Goal: Information Seeking & Learning: Learn about a topic

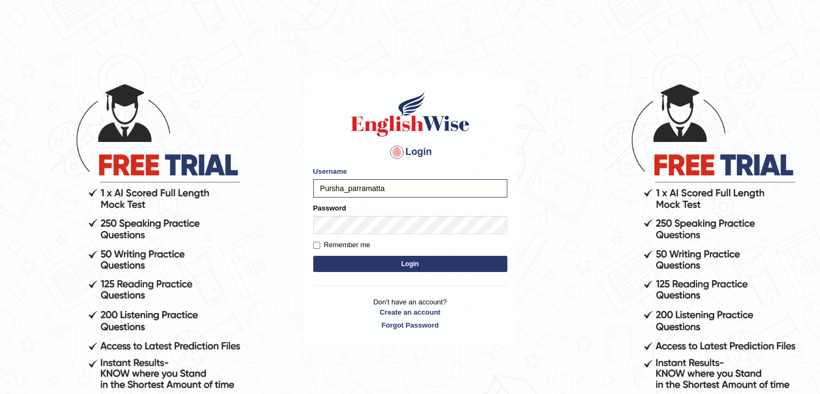
click at [313, 256] on button "Login" at bounding box center [410, 264] width 194 height 16
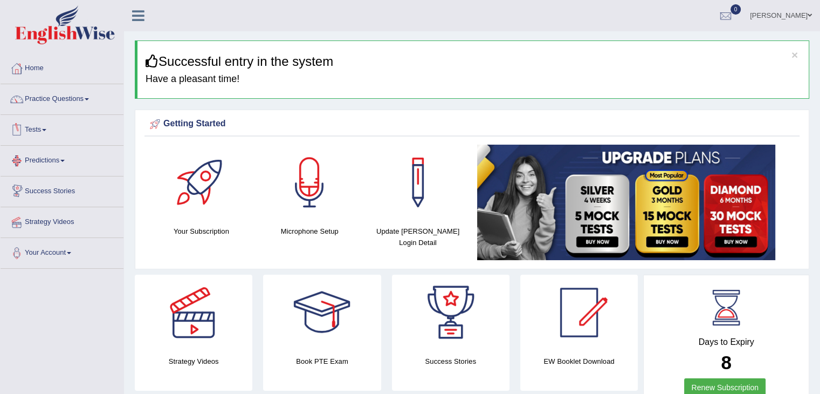
click at [27, 130] on link "Tests" at bounding box center [62, 128] width 123 height 27
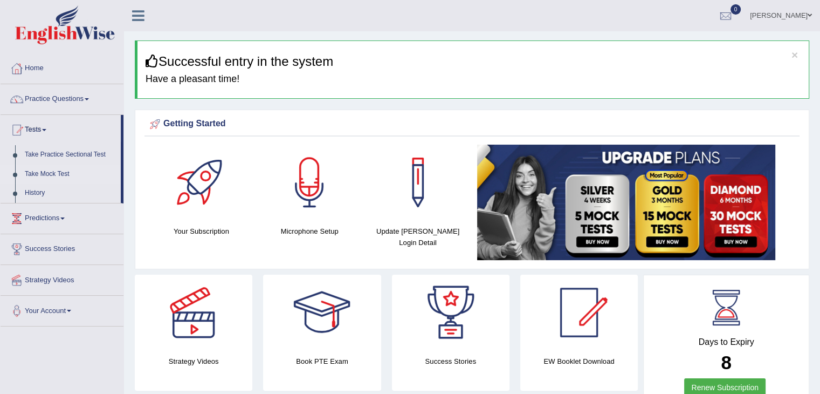
click at [61, 176] on link "Take Mock Test" at bounding box center [70, 174] width 101 height 19
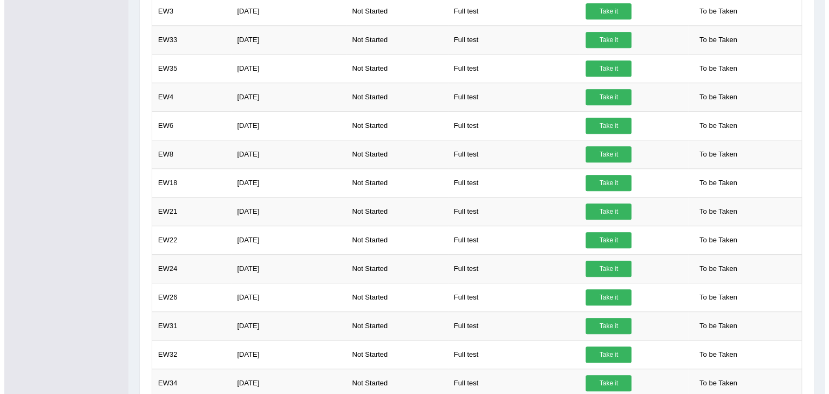
scroll to position [807, 0]
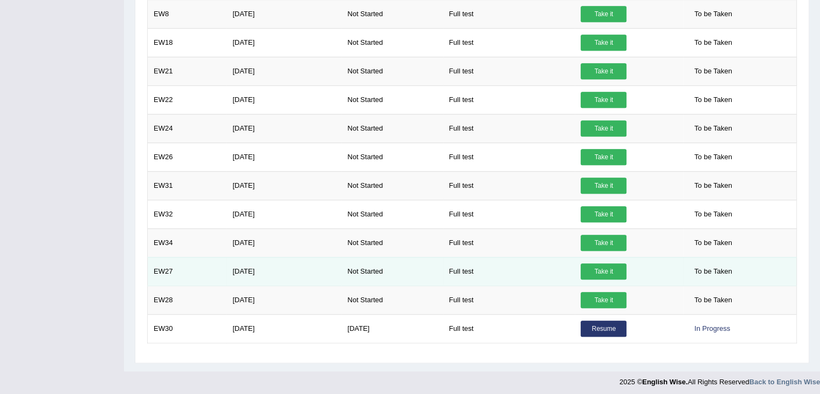
click at [608, 268] on link "Take it" at bounding box center [604, 271] width 46 height 16
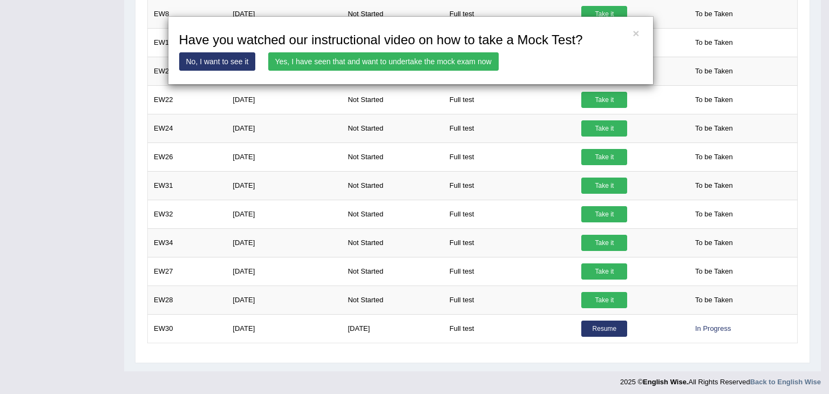
click at [333, 64] on link "Yes, I have seen that and want to undertake the mock exam now" at bounding box center [383, 61] width 230 height 18
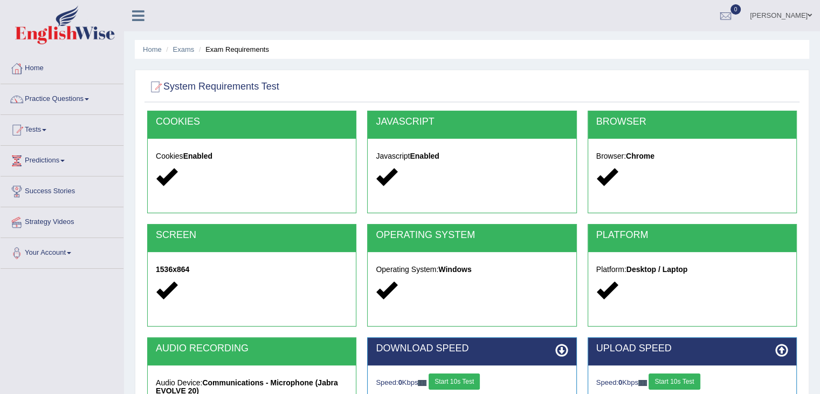
scroll to position [147, 0]
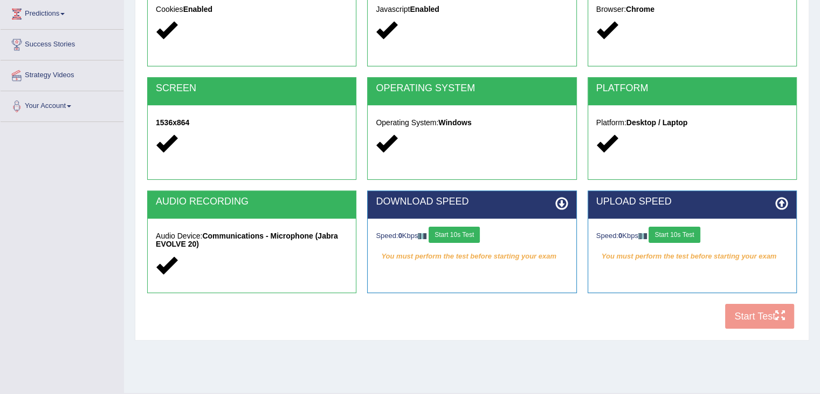
click at [474, 236] on button "Start 10s Test" at bounding box center [454, 235] width 51 height 16
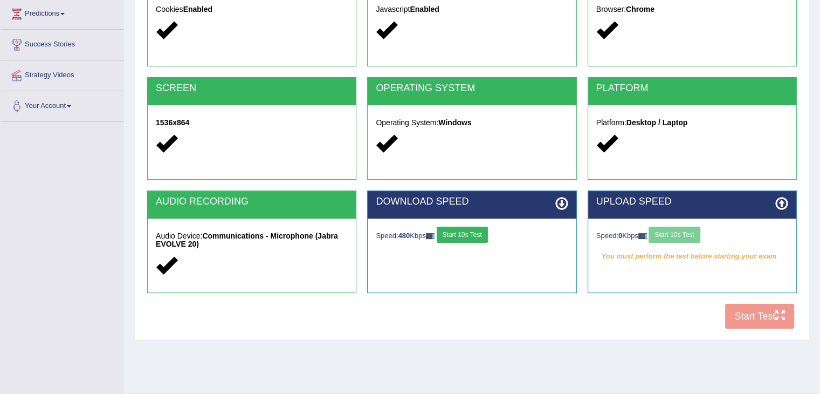
click at [474, 236] on button "Start 10s Test" at bounding box center [462, 235] width 51 height 16
click at [485, 232] on button "Start 10s Test" at bounding box center [466, 235] width 51 height 16
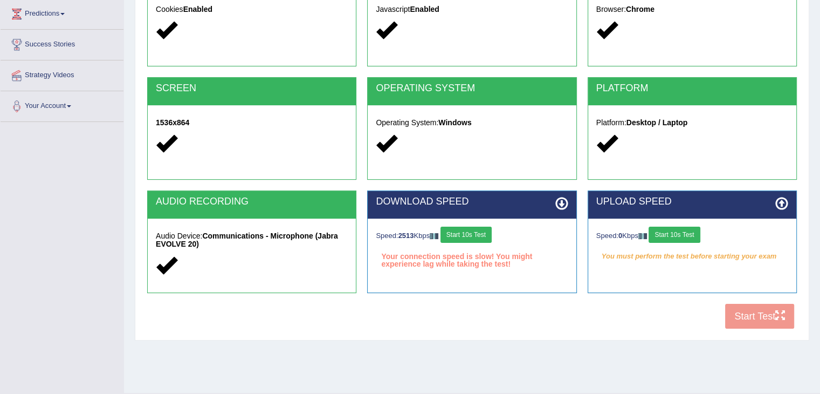
click at [485, 232] on button "Start 10s Test" at bounding box center [466, 235] width 51 height 16
click at [571, 349] on div "Home Exams Exam Requirements System Requirements Test COOKIES Cookies Enabled J…" at bounding box center [472, 122] width 696 height 539
click at [478, 231] on button "Start 10s Test" at bounding box center [466, 235] width 51 height 16
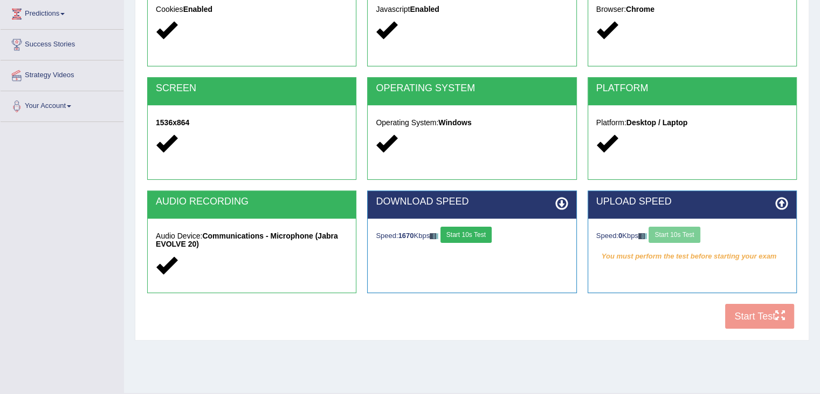
click at [478, 231] on button "Start 10s Test" at bounding box center [466, 235] width 51 height 16
click at [681, 236] on button "Start 10s Test" at bounding box center [674, 235] width 51 height 16
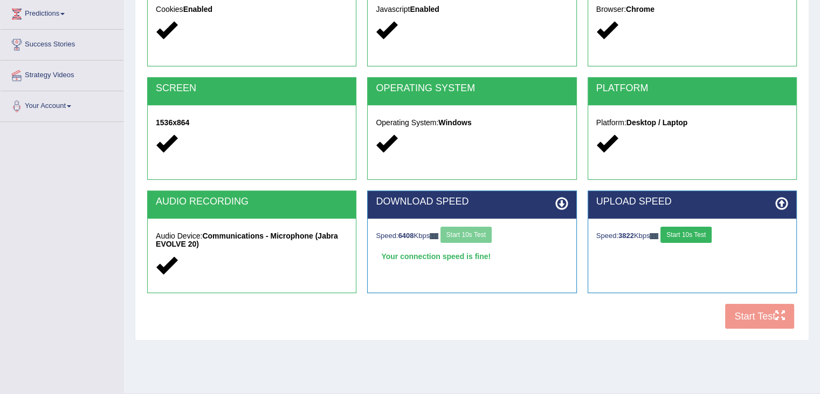
click at [681, 236] on button "Start 10s Test" at bounding box center [686, 235] width 51 height 16
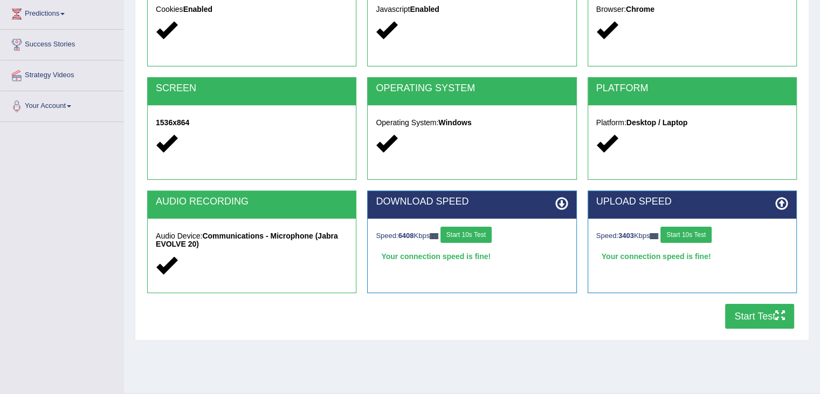
click at [480, 239] on button "Start 10s Test" at bounding box center [466, 235] width 51 height 16
click at [562, 200] on icon at bounding box center [562, 203] width 13 height 13
click at [473, 230] on button "Start 10s Test" at bounding box center [466, 235] width 51 height 16
click at [473, 230] on button "Start 10s Test" at bounding box center [462, 235] width 51 height 16
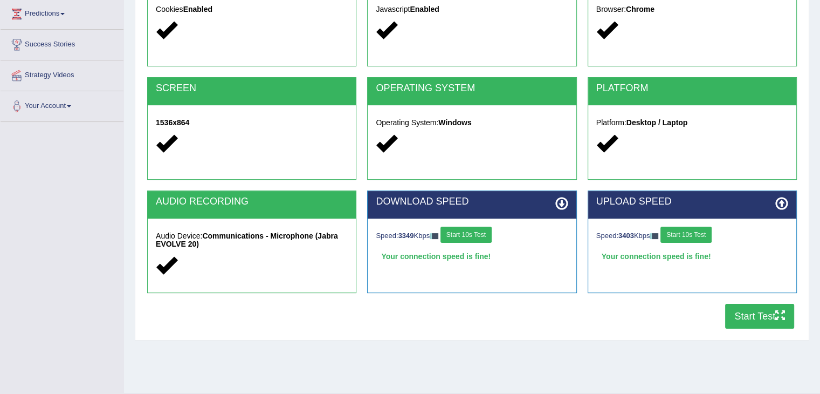
click at [473, 230] on button "Start 10s Test" at bounding box center [466, 235] width 51 height 16
click at [473, 230] on button "Start 10s Test" at bounding box center [462, 235] width 51 height 16
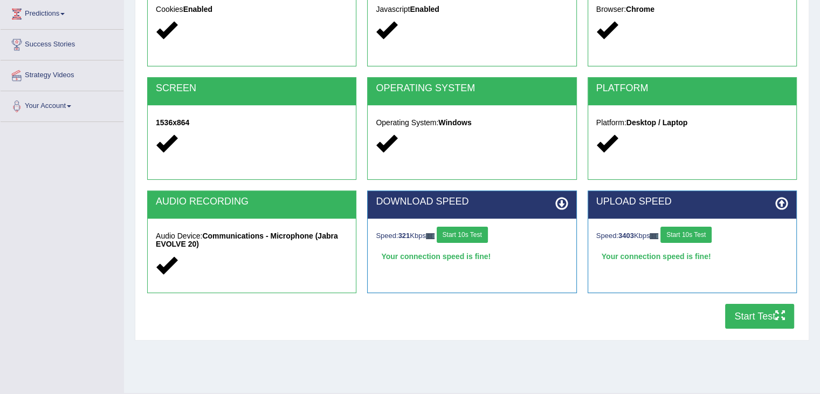
click at [473, 230] on button "Start 10s Test" at bounding box center [462, 235] width 51 height 16
click at [731, 321] on button "Start Test" at bounding box center [760, 316] width 69 height 25
click at [480, 231] on button "Start 10s Test" at bounding box center [466, 235] width 51 height 16
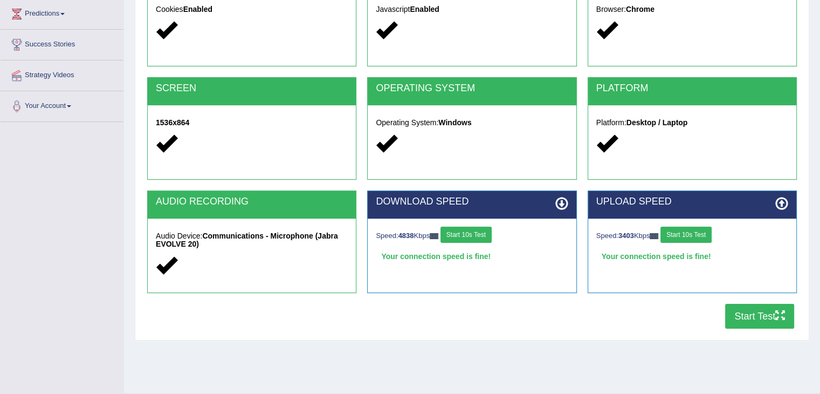
click at [480, 231] on button "Start 10s Test" at bounding box center [466, 235] width 51 height 16
click at [480, 231] on button "Start 10s Test" at bounding box center [462, 235] width 51 height 16
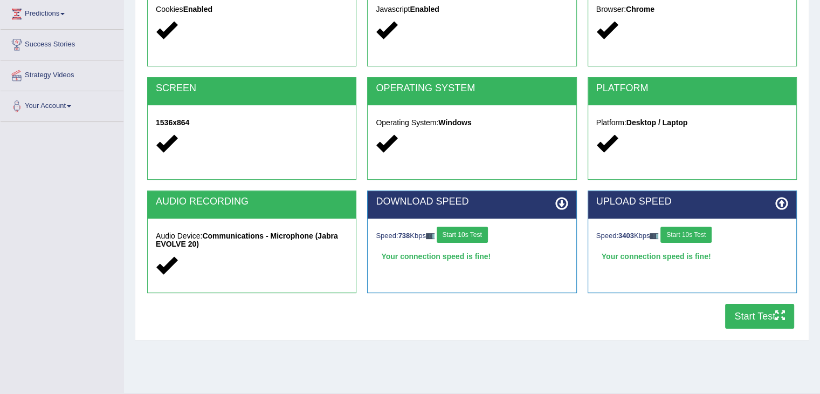
click at [480, 231] on button "Start 10s Test" at bounding box center [462, 235] width 51 height 16
click at [690, 234] on button "Start 10s Test" at bounding box center [686, 235] width 51 height 16
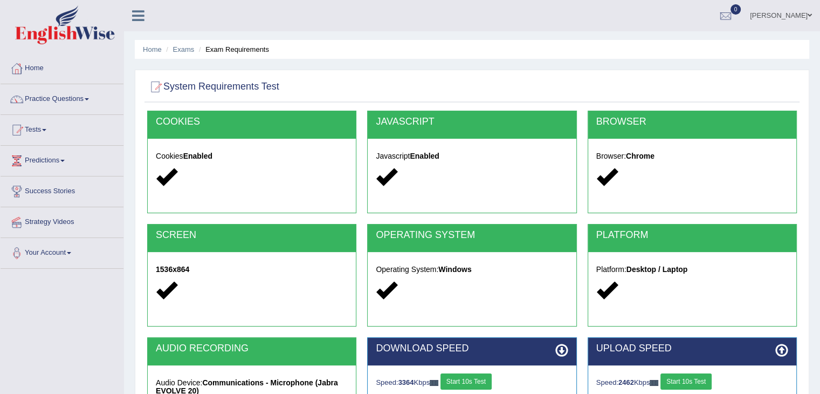
scroll to position [0, 0]
click at [156, 87] on div at bounding box center [155, 87] width 16 height 16
click at [188, 81] on h2 "System Requirements Test" at bounding box center [213, 87] width 132 height 16
click at [38, 122] on link "Tests" at bounding box center [62, 128] width 123 height 27
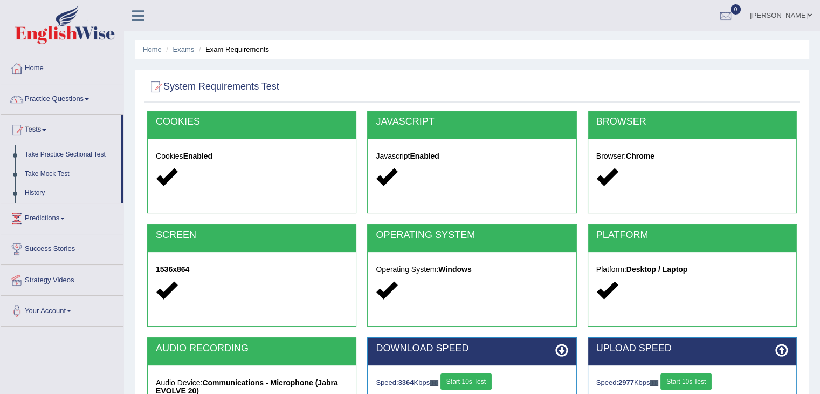
click at [142, 19] on icon at bounding box center [138, 16] width 12 height 14
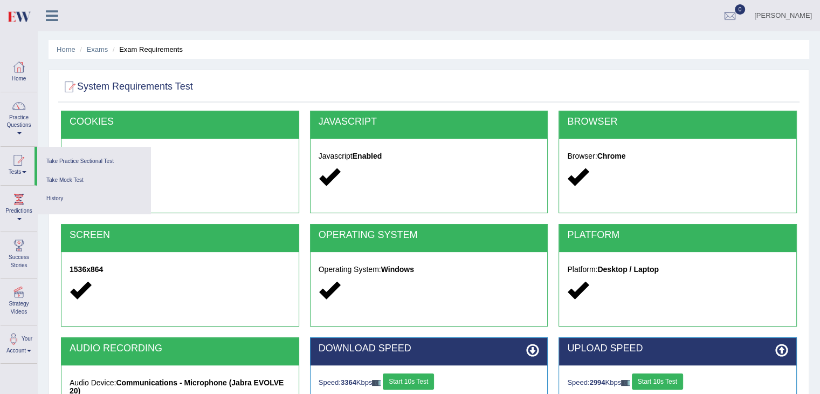
click at [257, 46] on ul "Home Exams Exam Requirements" at bounding box center [429, 49] width 761 height 19
click at [223, 112] on div "COOKIES" at bounding box center [179, 125] width 237 height 28
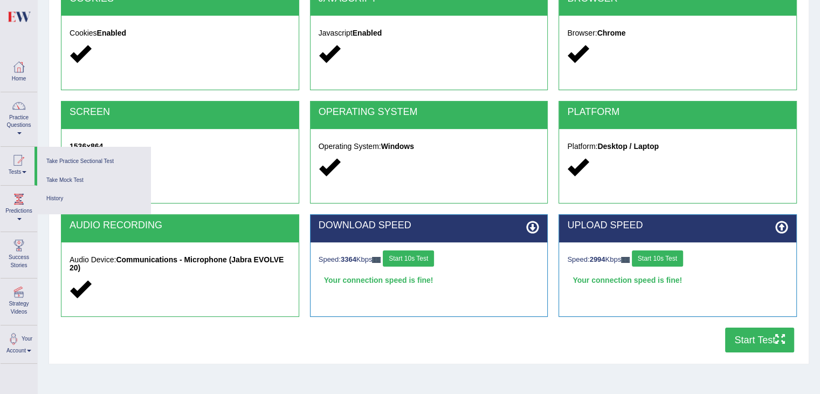
scroll to position [173, 0]
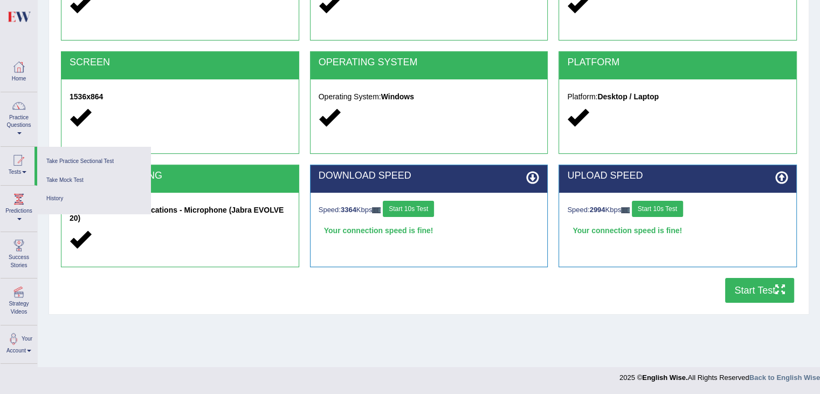
click at [410, 214] on button "Start 10s Test" at bounding box center [408, 209] width 51 height 16
click at [33, 161] on link "Tests" at bounding box center [18, 164] width 34 height 35
click at [19, 168] on link "Tests" at bounding box center [18, 164] width 34 height 35
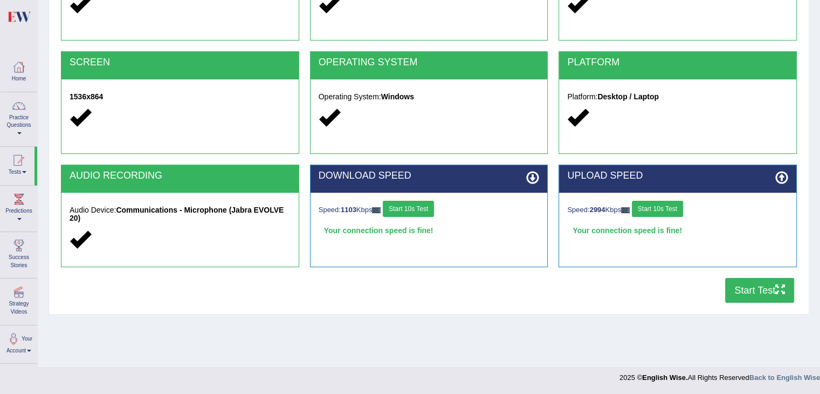
click at [24, 113] on link "Practice Questions" at bounding box center [19, 117] width 37 height 51
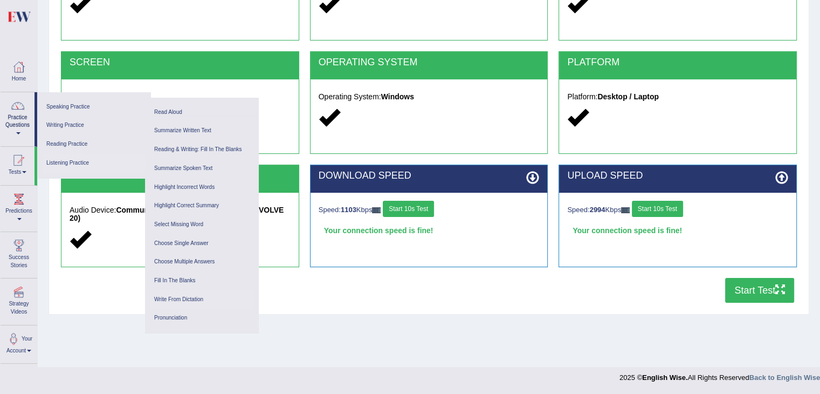
click at [188, 298] on link "Write From Dictation" at bounding box center [201, 299] width 102 height 19
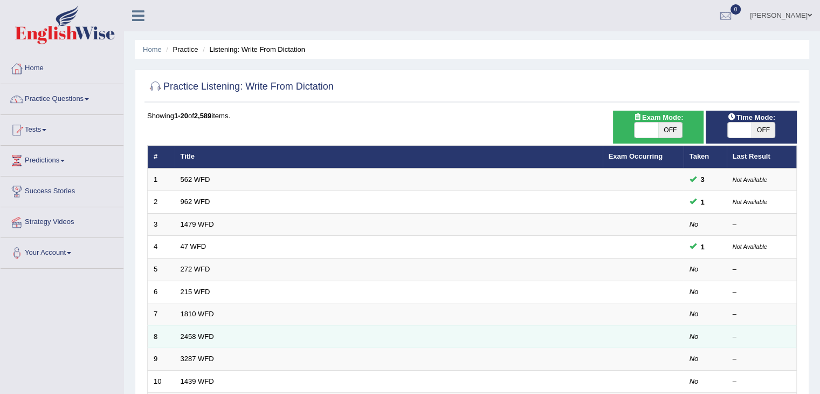
click at [484, 327] on td "2458 WFD" at bounding box center [389, 336] width 428 height 23
click at [481, 329] on td "2458 WFD" at bounding box center [389, 336] width 428 height 23
click at [208, 337] on link "2458 WFD" at bounding box center [197, 336] width 33 height 8
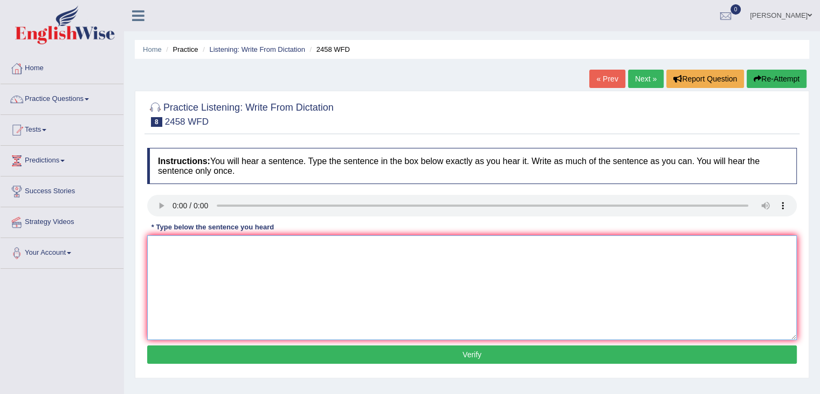
click at [305, 297] on textarea at bounding box center [472, 287] width 650 height 105
click at [181, 266] on textarea at bounding box center [472, 287] width 650 height 105
click at [221, 247] on textarea "courses are popular and growing a nutiality in" at bounding box center [472, 287] width 650 height 105
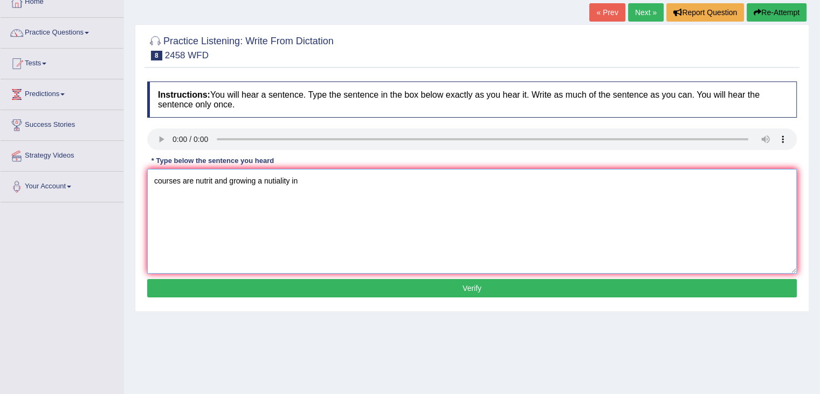
scroll to position [65, 0]
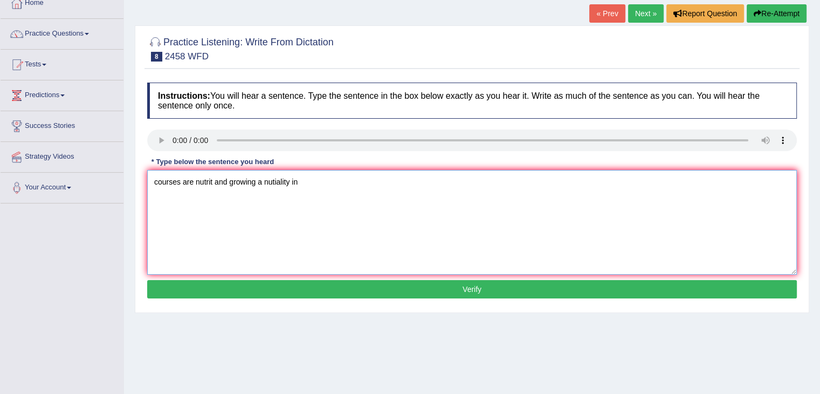
click at [307, 189] on textarea "courses are nutrit and growing a nutiality in" at bounding box center [472, 222] width 650 height 105
type textarea "c"
click at [197, 176] on textarea at bounding box center [472, 222] width 650 height 105
type textarea "corses are nutritions nutrition in growing popularity."
click at [276, 282] on button "Verify" at bounding box center [472, 289] width 650 height 18
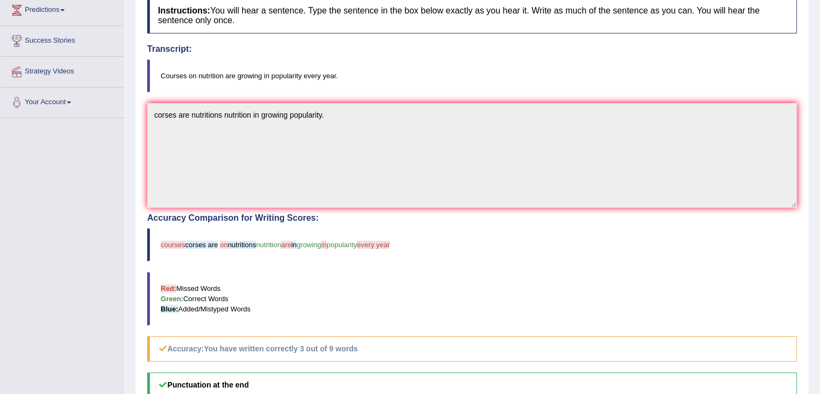
scroll to position [155, 0]
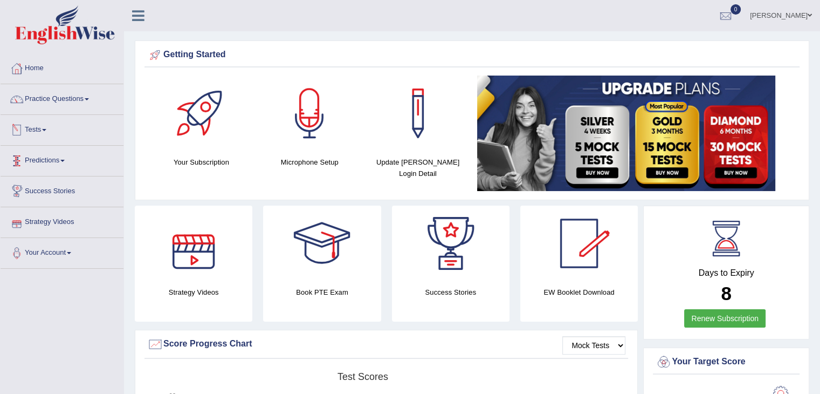
click at [30, 129] on link "Tests" at bounding box center [62, 128] width 123 height 27
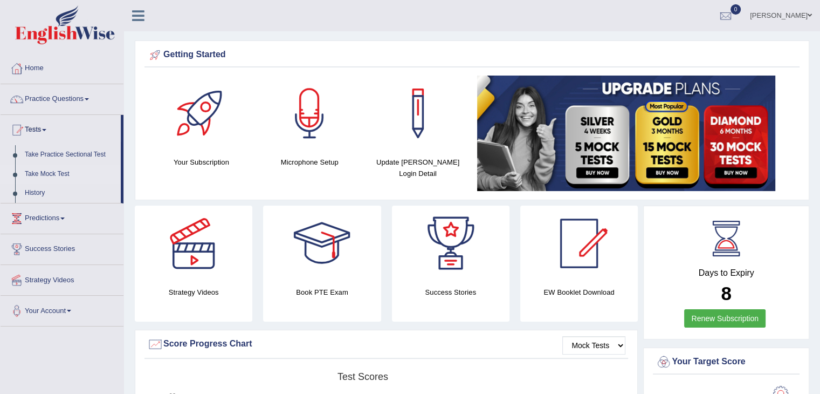
click at [39, 172] on link "Take Mock Test" at bounding box center [70, 174] width 101 height 19
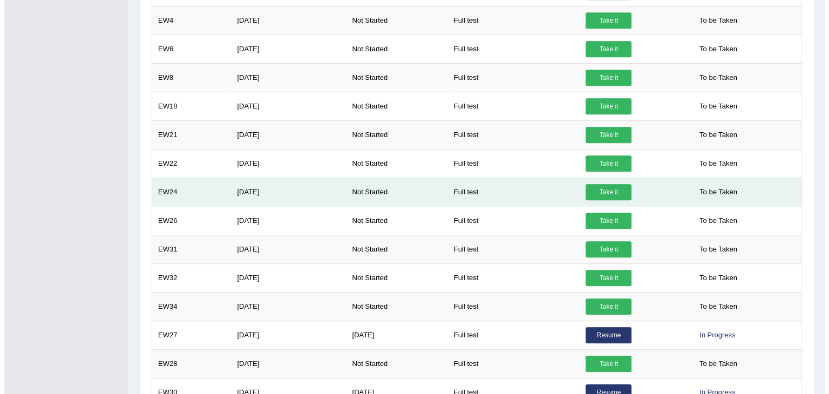
scroll to position [807, 0]
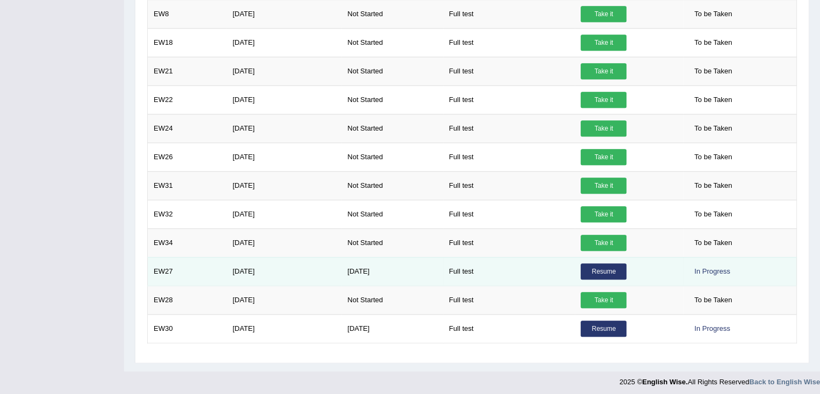
click at [597, 263] on link "Resume" at bounding box center [604, 271] width 46 height 16
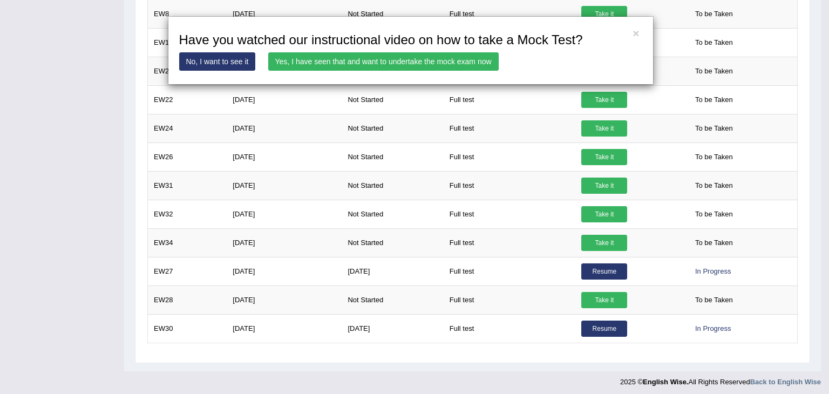
click at [424, 59] on link "Yes, I have seen that and want to undertake the mock exam now" at bounding box center [383, 61] width 230 height 18
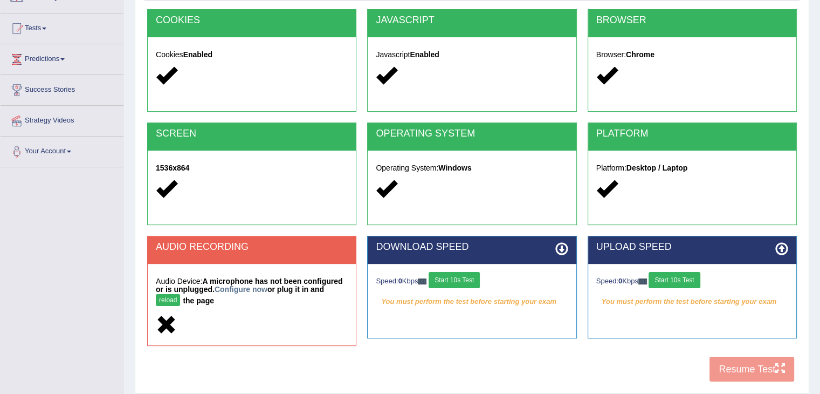
scroll to position [102, 0]
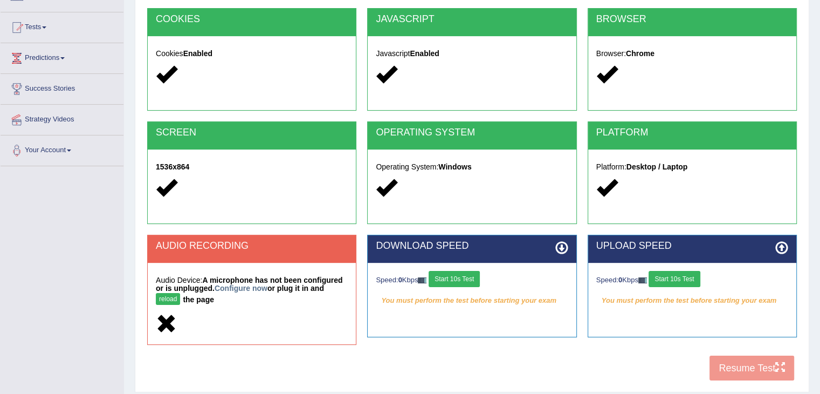
click at [175, 300] on button "reload" at bounding box center [168, 299] width 24 height 12
click at [163, 296] on button "reload" at bounding box center [168, 299] width 24 height 12
click at [577, 364] on div "COOKIES Cookies Enabled JAVASCRIPT Javascript Enabled BROWSER Browser: Chrome S…" at bounding box center [472, 197] width 655 height 378
click at [168, 323] on icon at bounding box center [166, 323] width 21 height 21
click at [172, 300] on button "reload" at bounding box center [168, 299] width 24 height 12
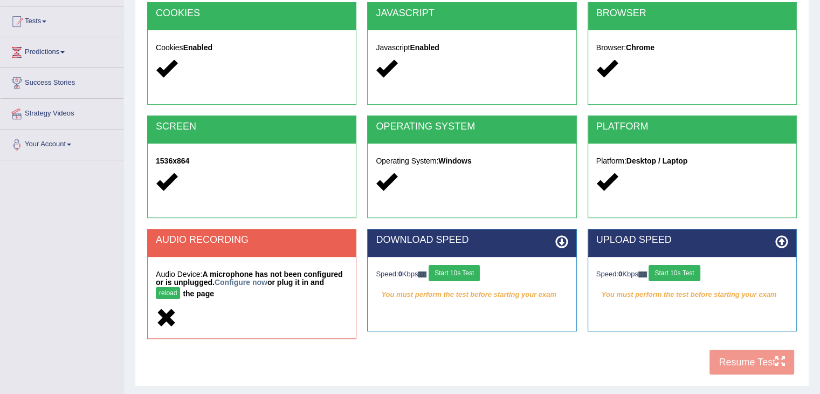
scroll to position [102, 0]
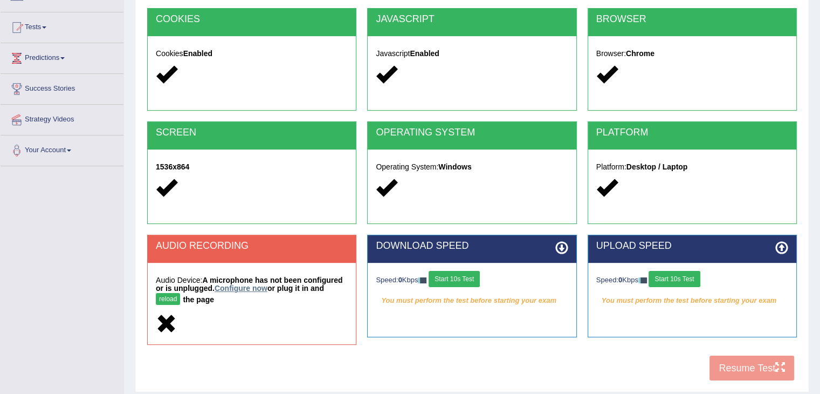
click at [243, 291] on link "Configure now" at bounding box center [241, 288] width 53 height 9
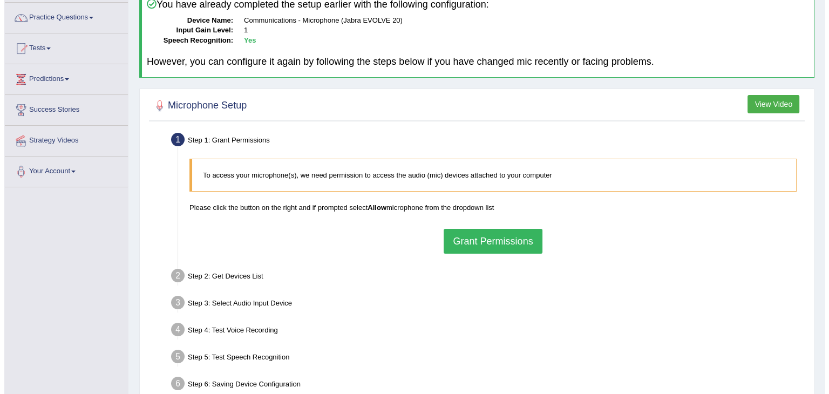
scroll to position [107, 0]
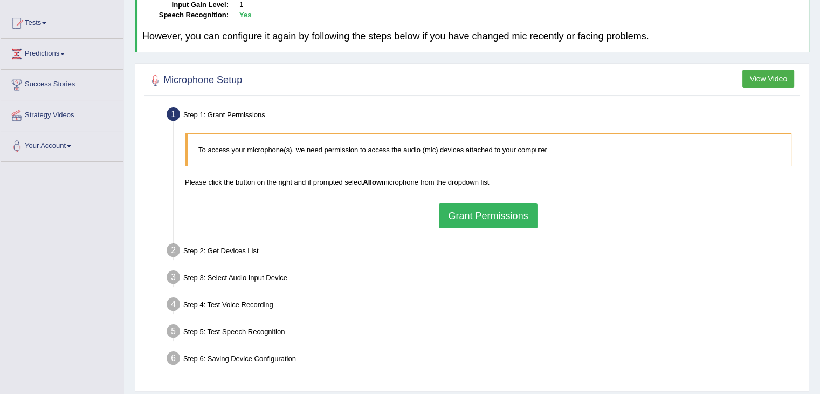
click at [481, 216] on button "Grant Permissions" at bounding box center [488, 215] width 98 height 25
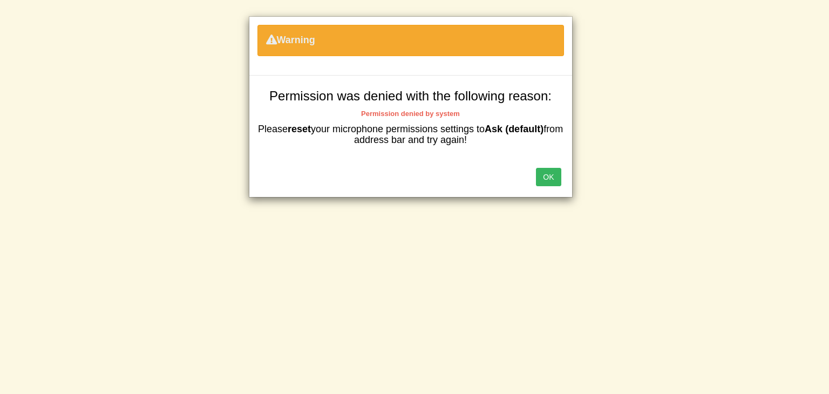
click at [542, 178] on button "OK" at bounding box center [548, 177] width 25 height 18
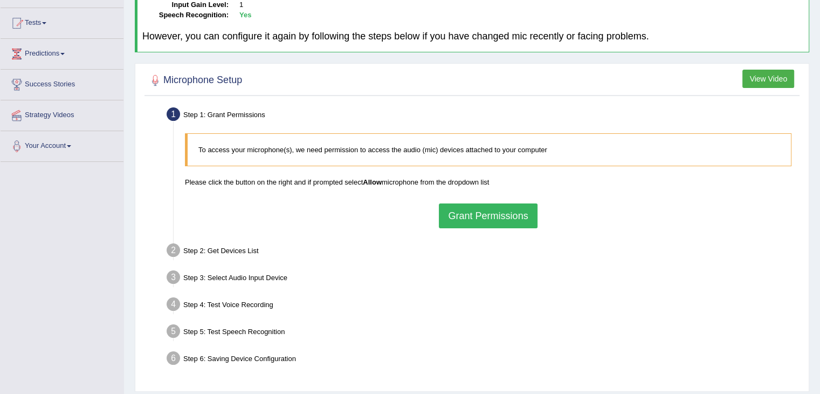
click at [780, 77] on button "View Video" at bounding box center [769, 79] width 52 height 18
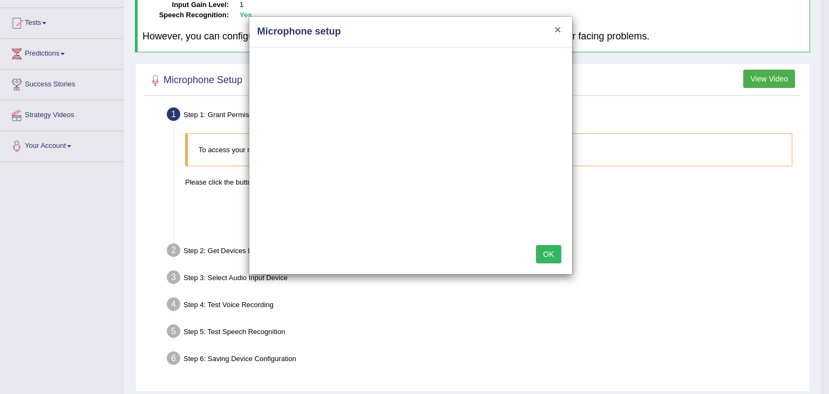
click at [556, 27] on button "×" at bounding box center [557, 29] width 6 height 11
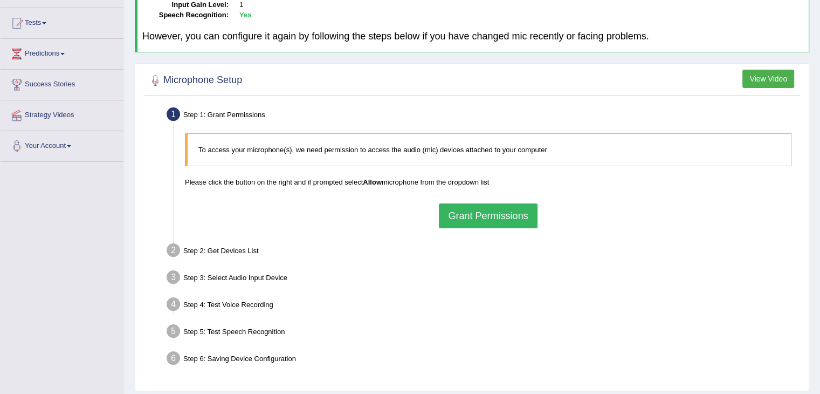
click at [516, 218] on button "Grant Permissions" at bounding box center [488, 215] width 98 height 25
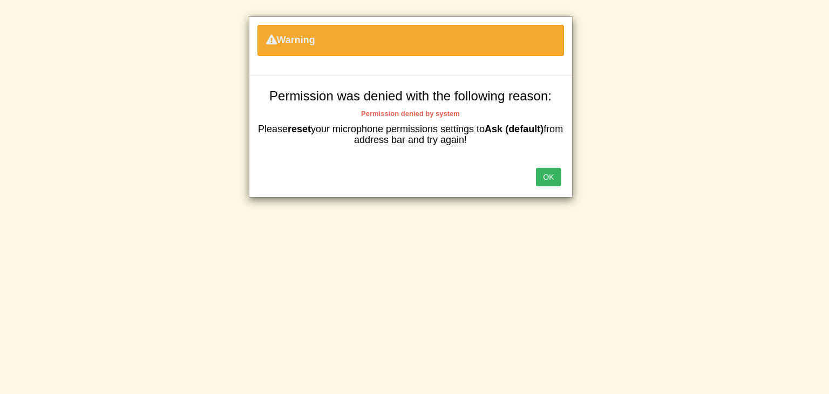
click at [548, 178] on button "OK" at bounding box center [548, 177] width 25 height 18
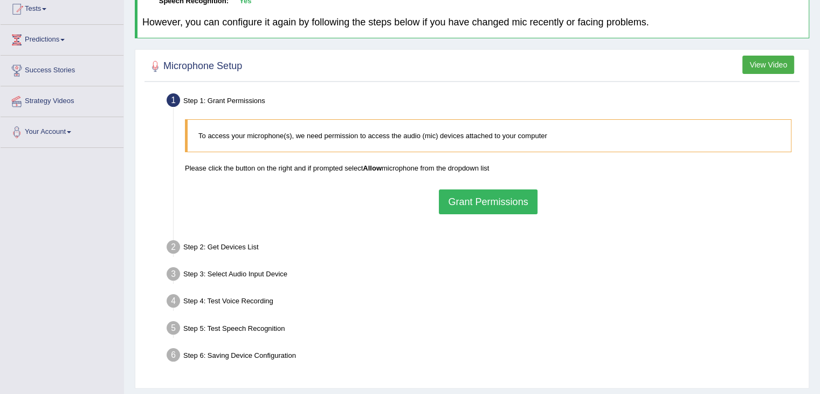
scroll to position [107, 0]
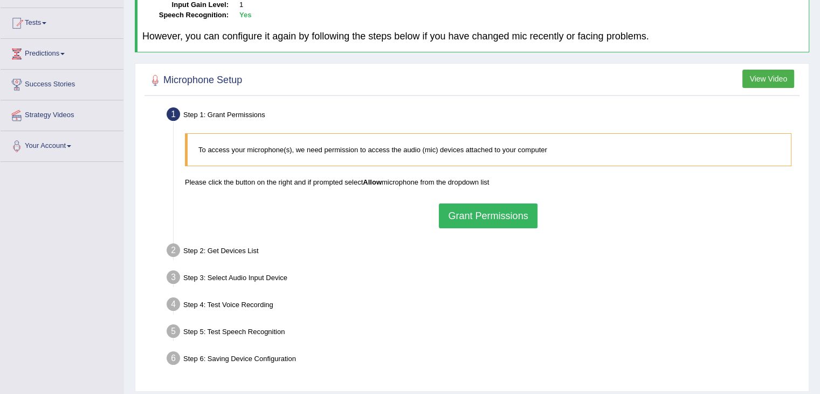
click at [503, 216] on button "Grant Permissions" at bounding box center [488, 215] width 98 height 25
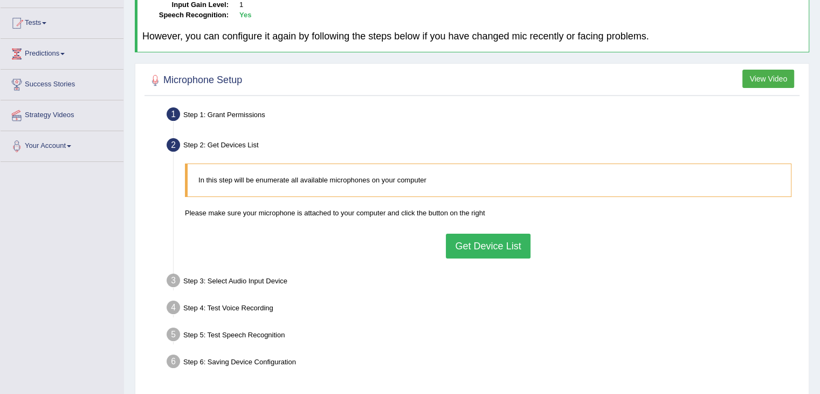
click at [507, 248] on button "Get Device List" at bounding box center [488, 246] width 84 height 25
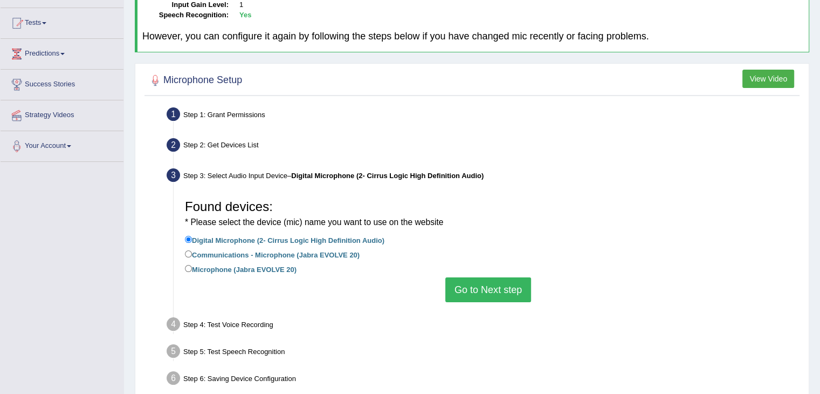
click at [495, 286] on button "Go to Next step" at bounding box center [489, 289] width 86 height 25
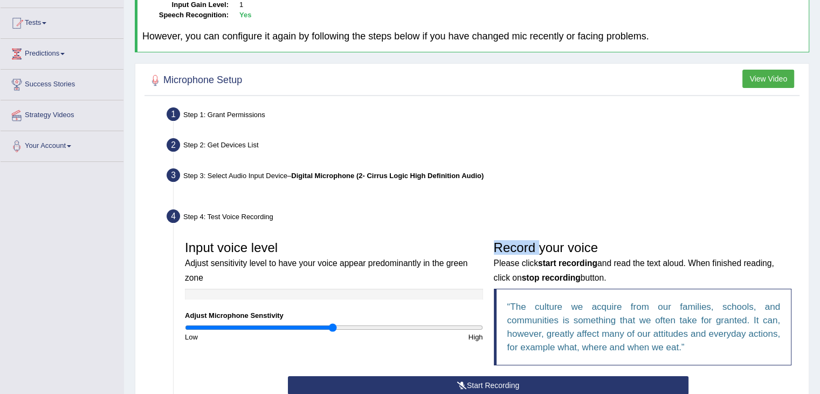
click at [495, 286] on div "Input voice level Adjust sensitivity level to have your voice appear predominan…" at bounding box center [489, 351] width 618 height 242
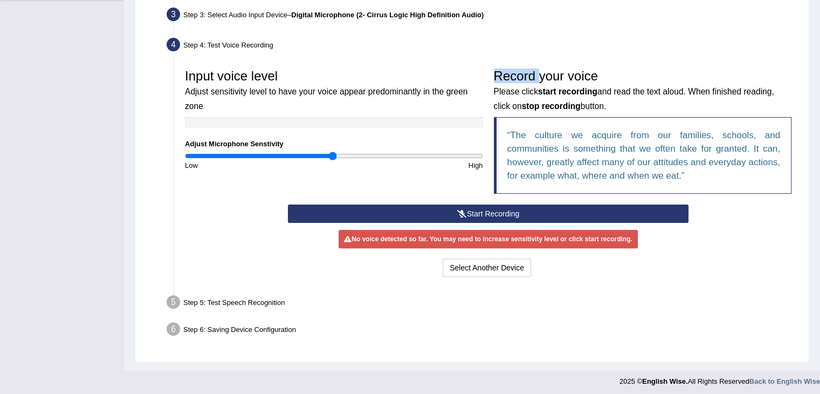
scroll to position [268, 0]
click at [481, 214] on button "Start Recording" at bounding box center [488, 213] width 401 height 18
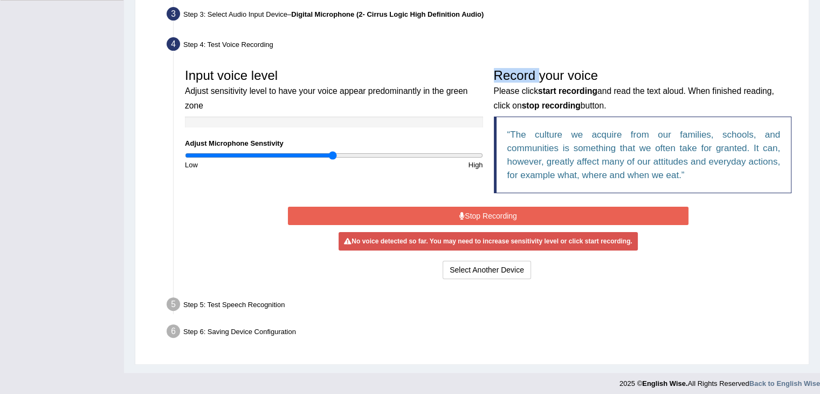
click at [481, 214] on button "Stop Recording" at bounding box center [488, 216] width 401 height 18
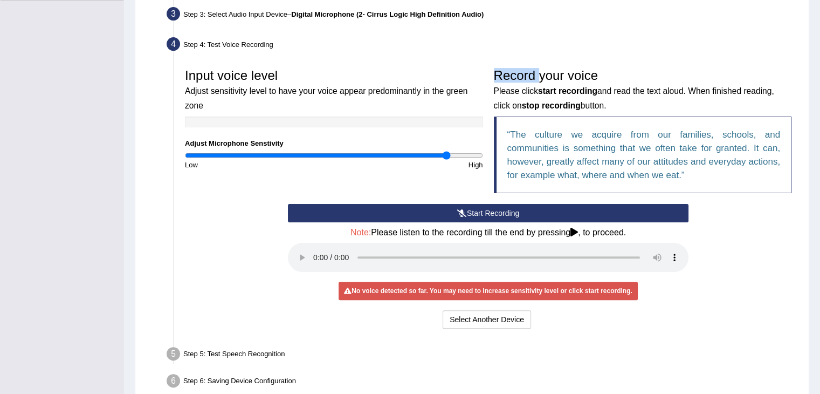
type input "1.78"
click at [446, 155] on input "range" at bounding box center [334, 155] width 298 height 9
click at [578, 229] on icon at bounding box center [575, 232] width 8 height 9
click at [528, 213] on button "Start Recording" at bounding box center [488, 213] width 401 height 18
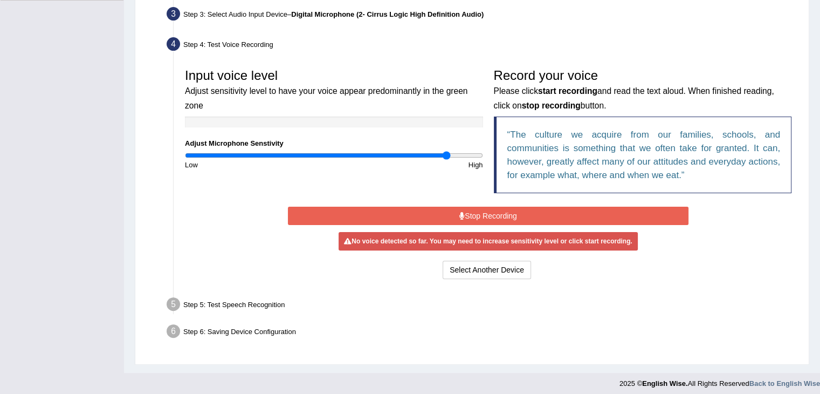
click at [655, 316] on ul "Step 1: Grant Permissions To access your microphone(s), we need permission to a…" at bounding box center [472, 143] width 650 height 401
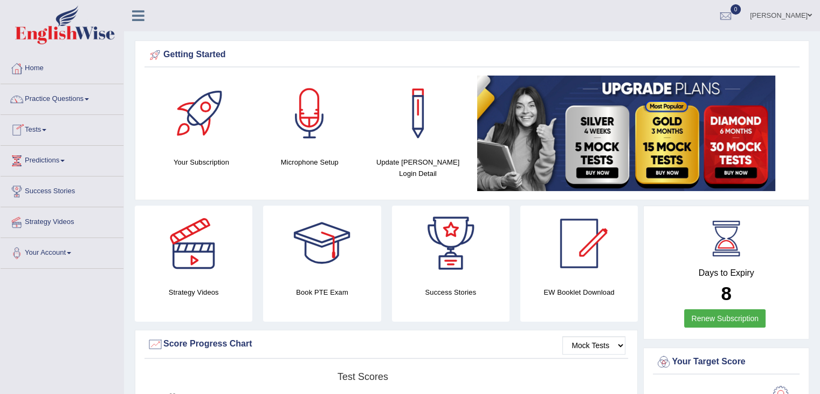
click at [38, 130] on link "Tests" at bounding box center [62, 128] width 123 height 27
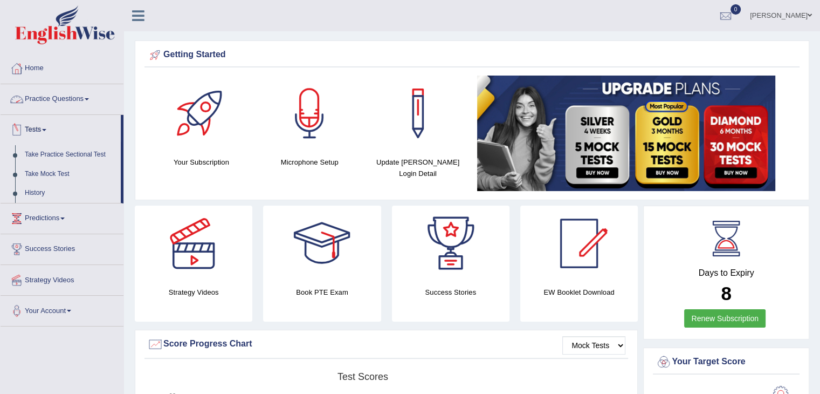
click at [53, 97] on link "Practice Questions" at bounding box center [62, 97] width 123 height 27
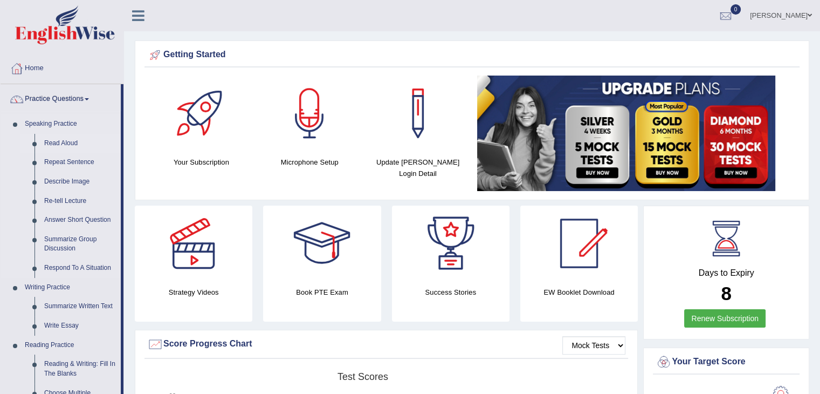
click at [66, 145] on link "Read Aloud" at bounding box center [79, 143] width 81 height 19
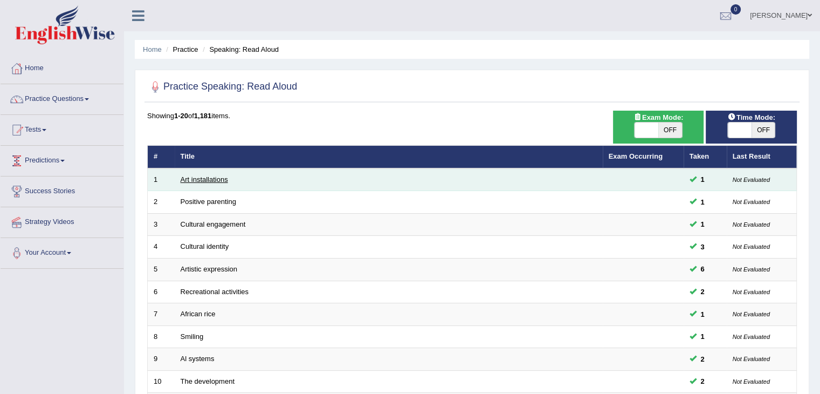
click at [193, 179] on link "Art installations" at bounding box center [204, 179] width 47 height 8
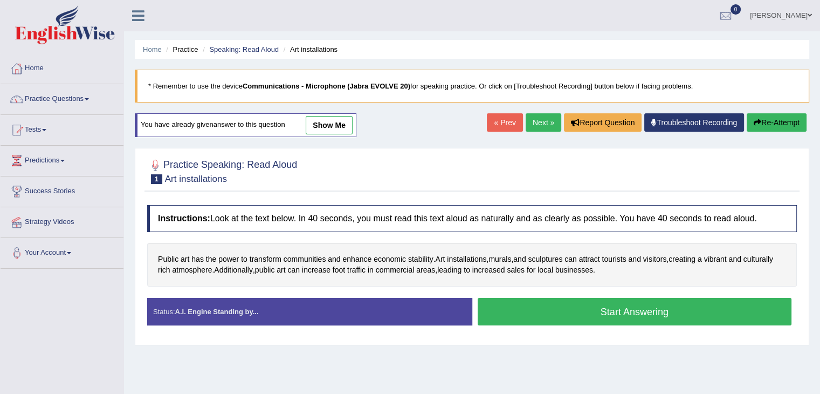
click at [515, 318] on button "Start Answering" at bounding box center [635, 312] width 314 height 28
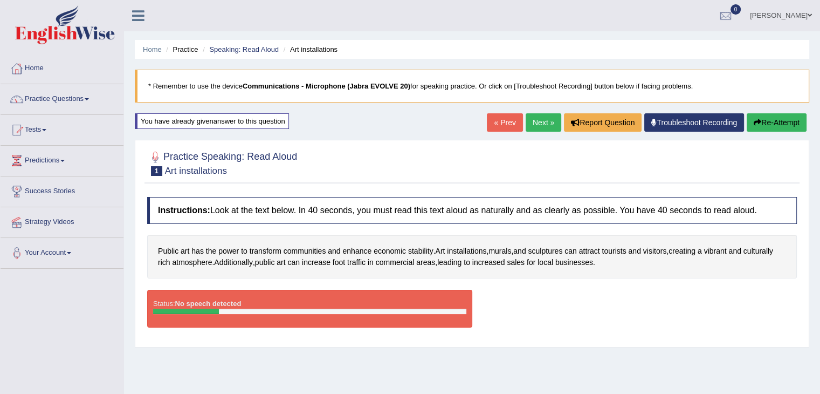
click at [559, 299] on div "Status: No speech detected Start Answering Stop Recording" at bounding box center [472, 314] width 650 height 49
click at [623, 299] on div "Status: No speech detected Start Answering Stop Recording" at bounding box center [472, 314] width 650 height 49
click at [57, 259] on link "Your Account" at bounding box center [62, 251] width 123 height 27
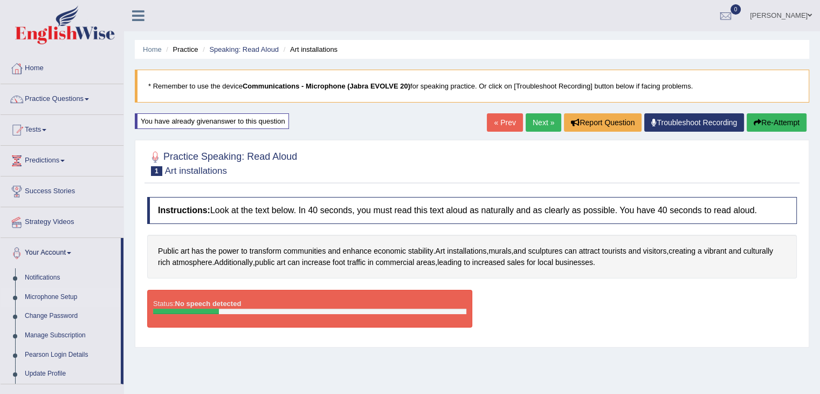
click at [49, 300] on link "Microphone Setup" at bounding box center [70, 297] width 101 height 19
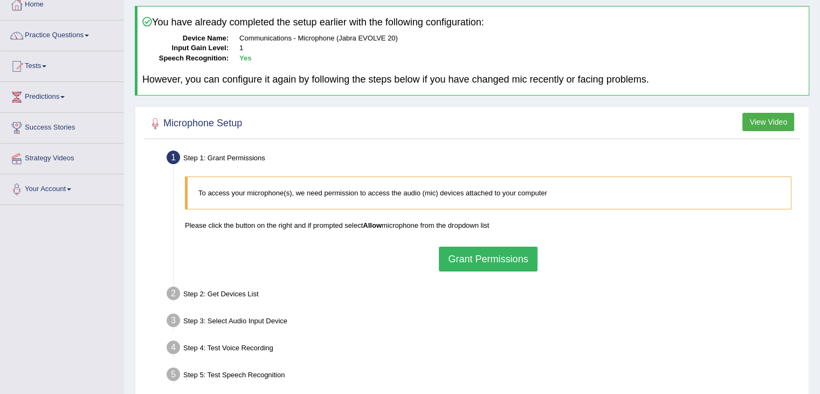
scroll to position [64, 0]
click at [463, 260] on button "Grant Permissions" at bounding box center [488, 258] width 98 height 25
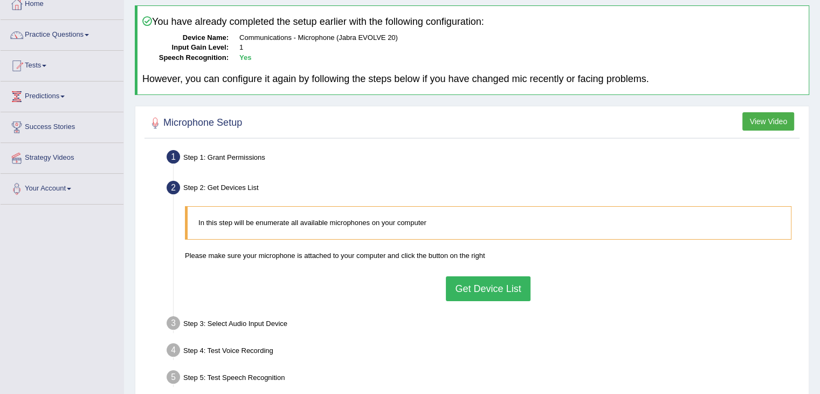
click at [241, 57] on b "Yes" at bounding box center [246, 57] width 12 height 8
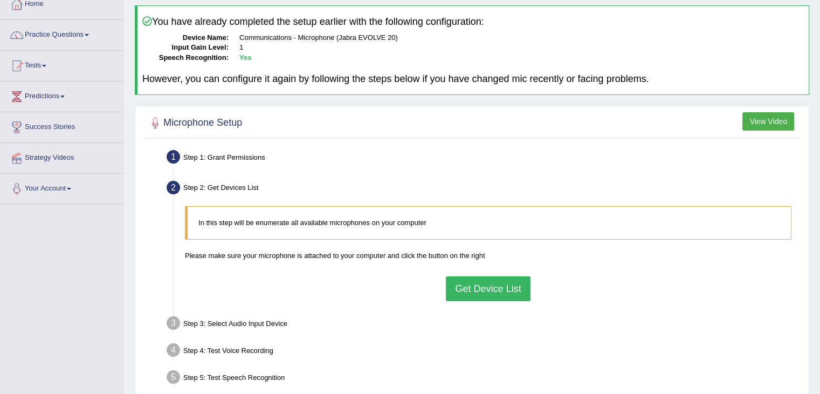
click at [152, 21] on h4 "You have already completed the setup earlier with the following configuration:" at bounding box center [473, 21] width 662 height 11
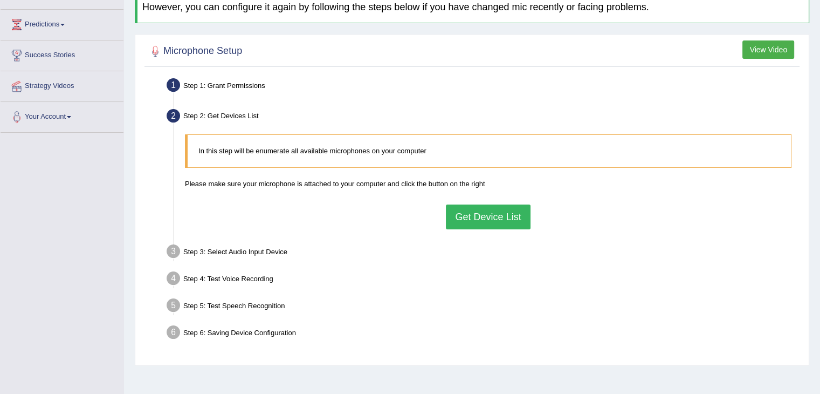
scroll to position [173, 0]
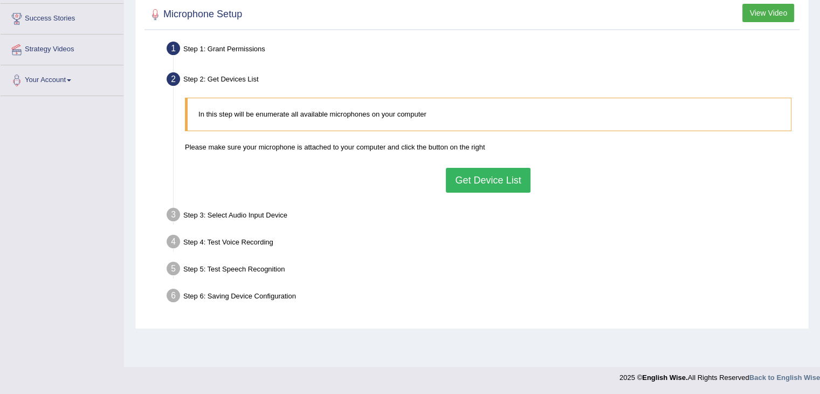
click at [475, 182] on button "Get Device List" at bounding box center [488, 180] width 84 height 25
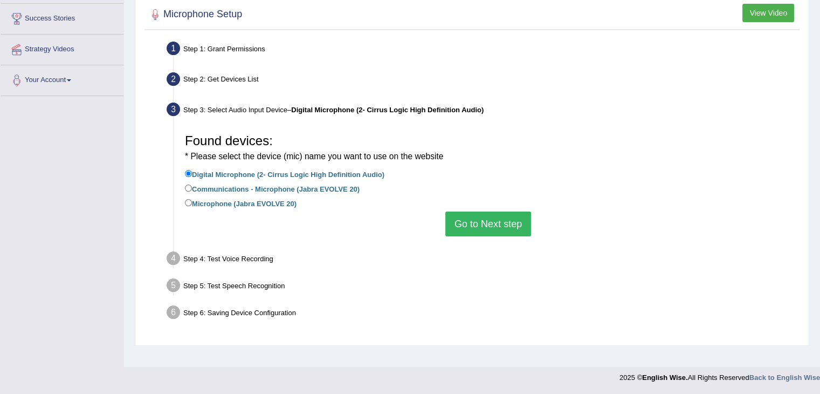
click at [482, 222] on button "Go to Next step" at bounding box center [489, 223] width 86 height 25
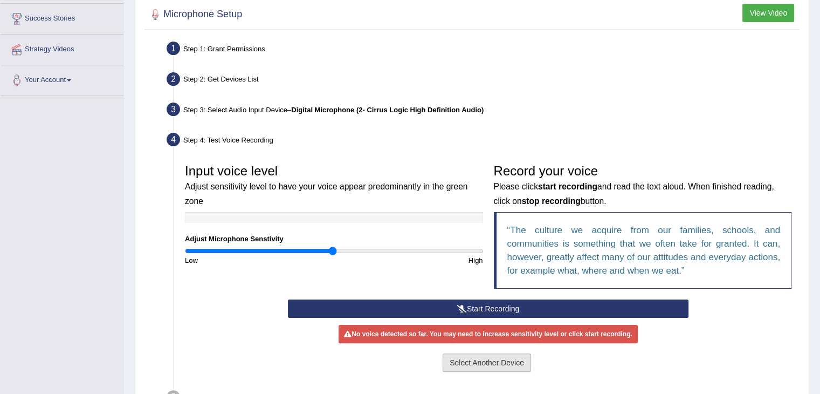
click at [501, 367] on button "Select Another Device" at bounding box center [487, 362] width 88 height 18
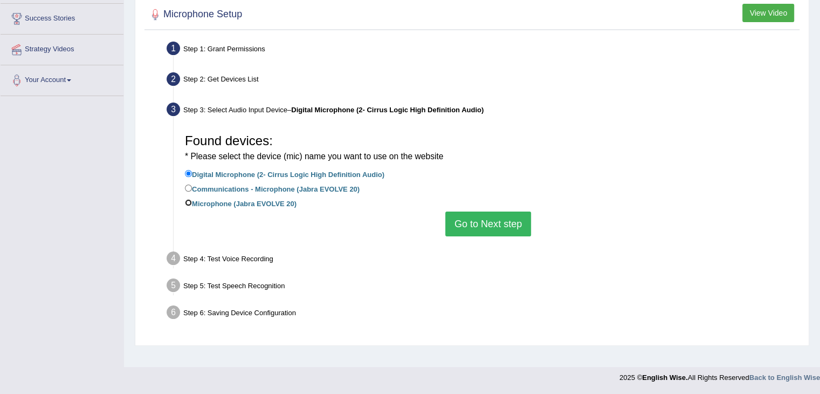
click at [186, 203] on input "Microphone (Jabra EVOLVE 20)" at bounding box center [188, 202] width 7 height 7
radio input "true"
click at [188, 186] on input "Communications - Microphone (Jabra EVOLVE 20)" at bounding box center [188, 187] width 7 height 7
radio input "true"
click at [190, 201] on input "Microphone (Jabra EVOLVE 20)" at bounding box center [188, 202] width 7 height 7
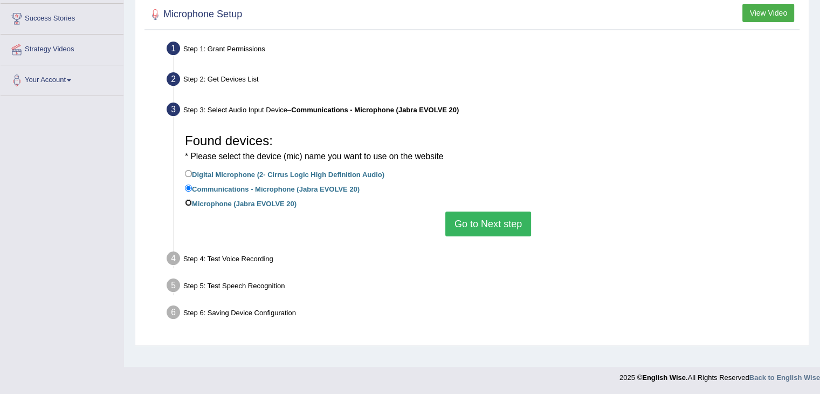
radio input "true"
click at [190, 182] on label "Communications - Microphone (Jabra EVOLVE 20)" at bounding box center [272, 188] width 175 height 12
click at [190, 184] on input "Communications - Microphone (Jabra EVOLVE 20)" at bounding box center [188, 187] width 7 height 7
radio input "true"
click at [482, 214] on button "Go to Next step" at bounding box center [489, 223] width 86 height 25
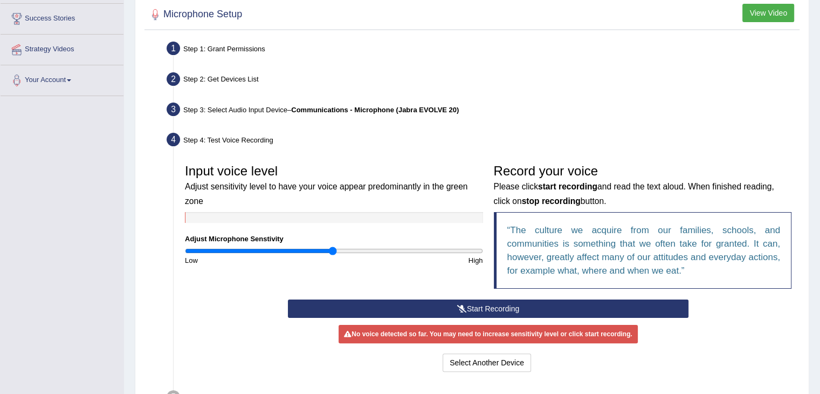
click at [436, 309] on button "Start Recording" at bounding box center [488, 308] width 401 height 18
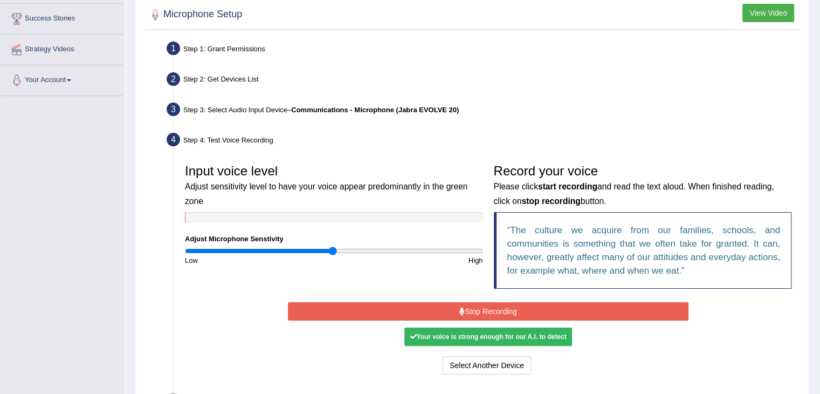
click at [436, 309] on button "Stop Recording" at bounding box center [488, 311] width 401 height 18
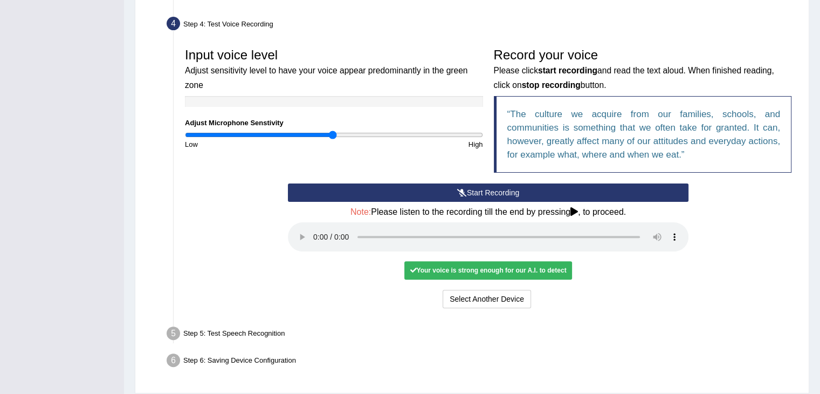
scroll to position [292, 0]
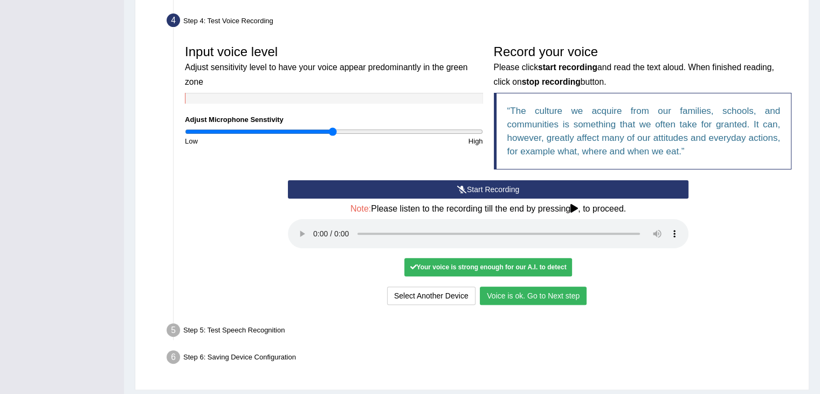
click at [516, 290] on button "Voice is ok. Go to Next step" at bounding box center [533, 295] width 107 height 18
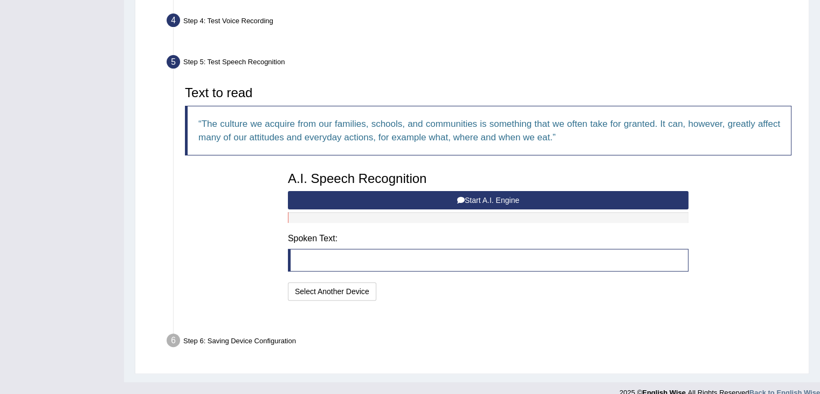
scroll to position [279, 0]
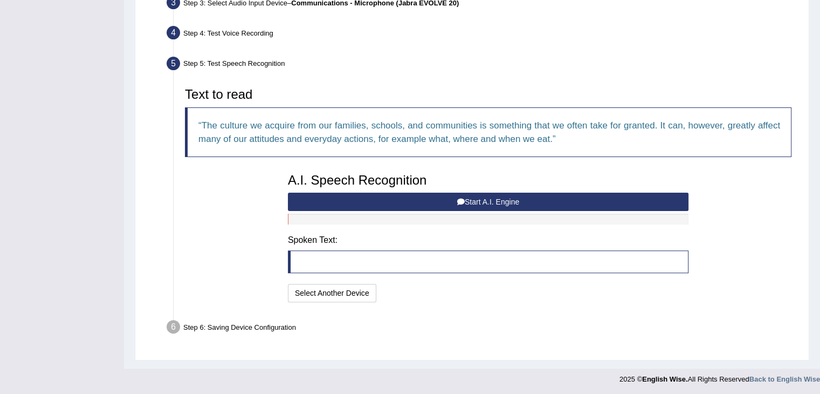
click at [492, 203] on button "Start A.I. Engine" at bounding box center [488, 202] width 401 height 18
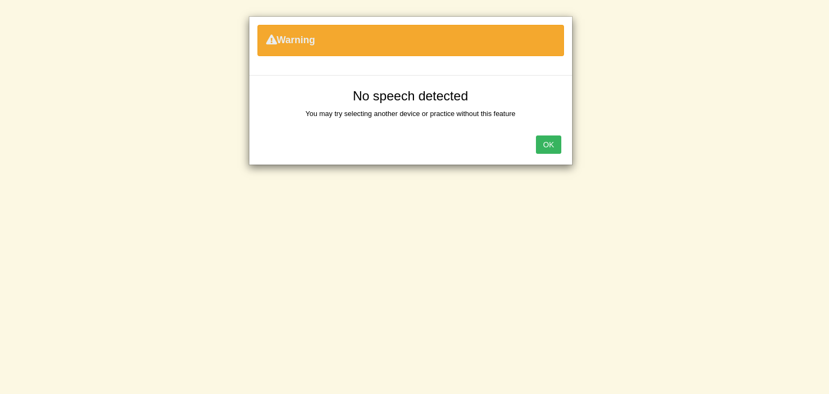
click at [550, 145] on button "OK" at bounding box center [548, 144] width 25 height 18
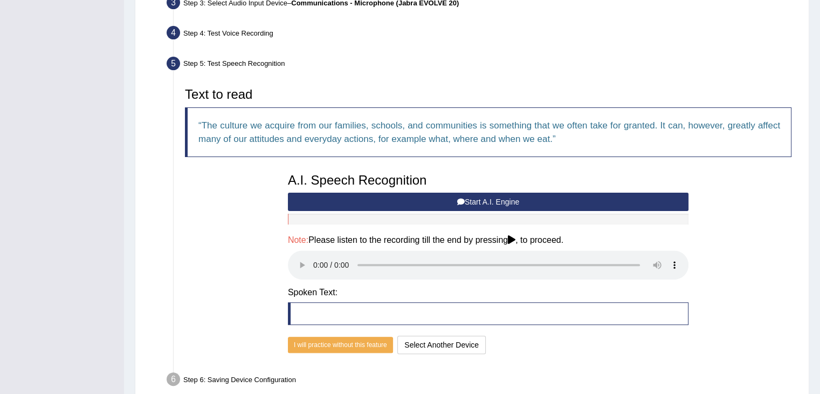
click at [494, 205] on button "Start A.I. Engine" at bounding box center [488, 202] width 401 height 18
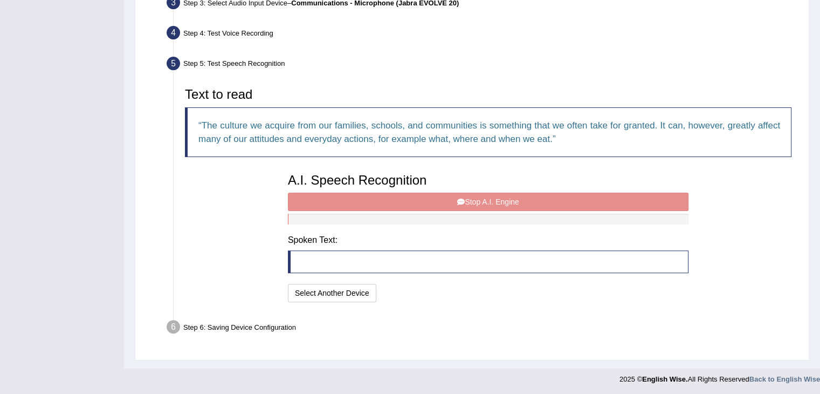
click at [494, 205] on div "A.I. Speech Recognition Start A.I. Engine Stop A.I. Engine Note: Please listen …" at bounding box center [489, 236] width 412 height 137
click at [334, 294] on button "Select Another Device" at bounding box center [332, 293] width 88 height 18
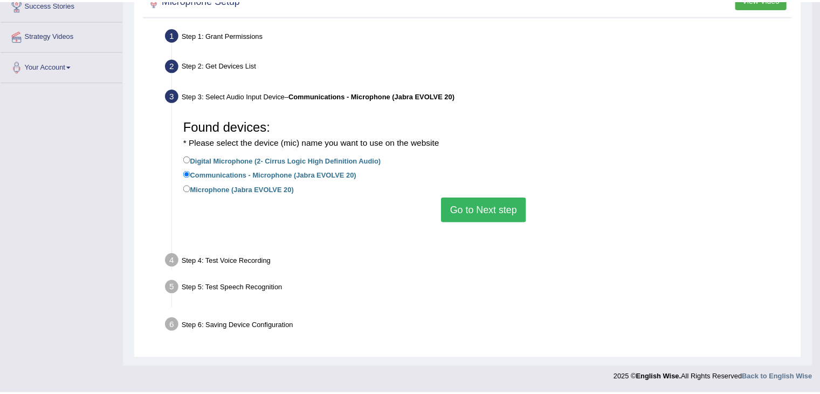
scroll to position [173, 0]
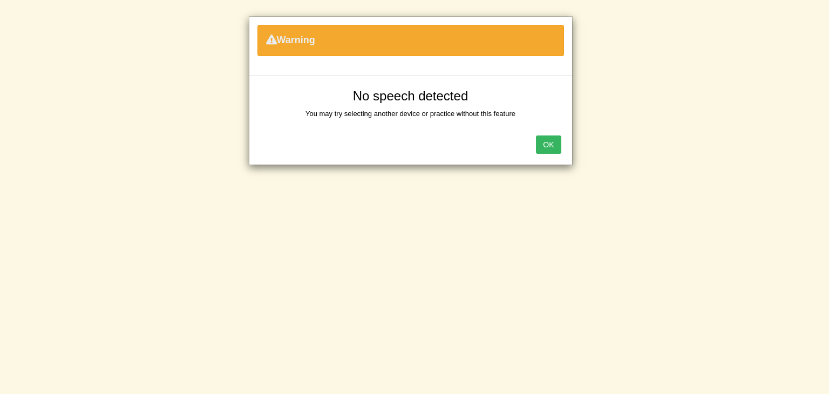
click at [558, 146] on button "OK" at bounding box center [548, 144] width 25 height 18
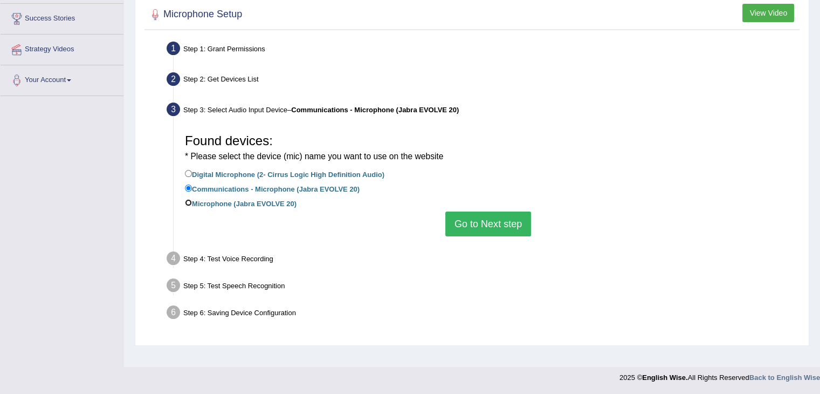
click at [188, 202] on input "Microphone (Jabra EVOLVE 20)" at bounding box center [188, 202] width 7 height 7
radio input "true"
click at [447, 222] on button "Go to Next step" at bounding box center [489, 223] width 86 height 25
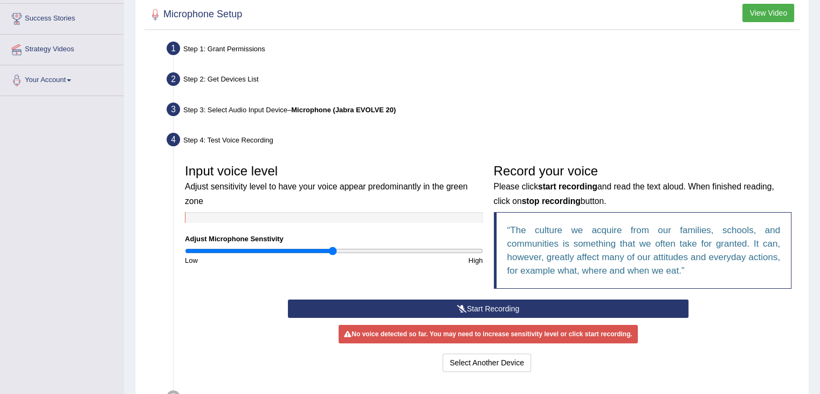
click at [473, 307] on button "Start Recording" at bounding box center [488, 308] width 401 height 18
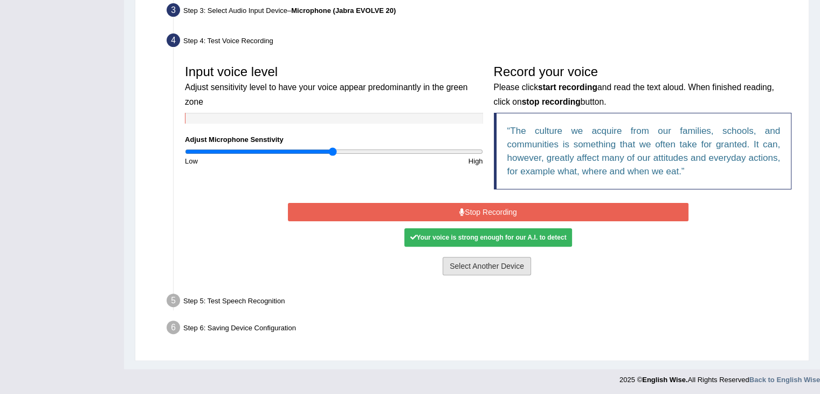
scroll to position [272, 0]
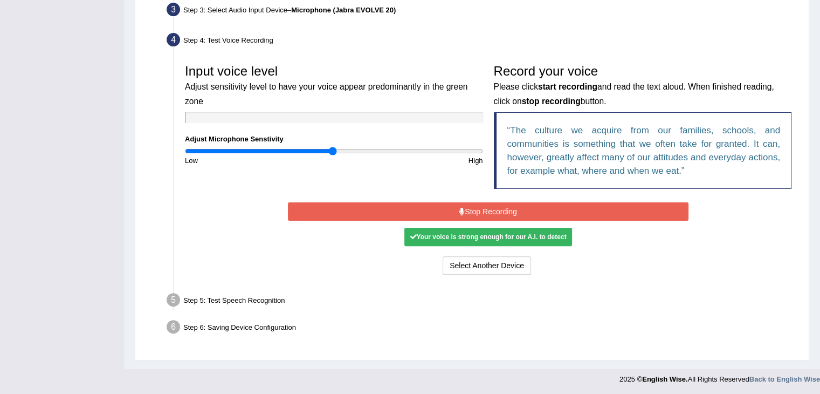
click at [475, 208] on button "Stop Recording" at bounding box center [488, 211] width 401 height 18
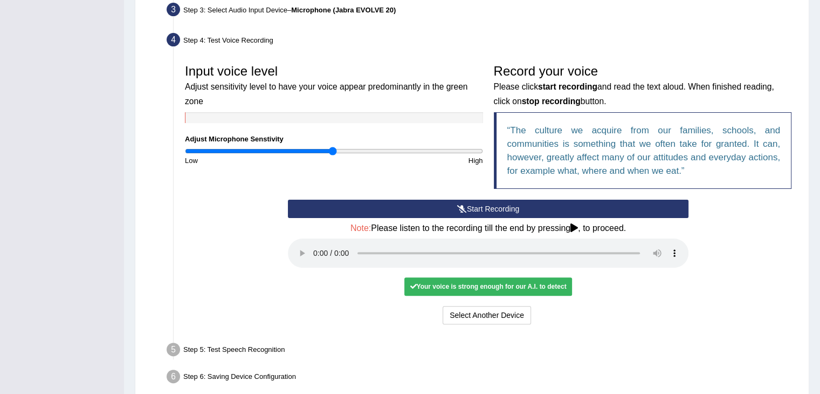
scroll to position [322, 0]
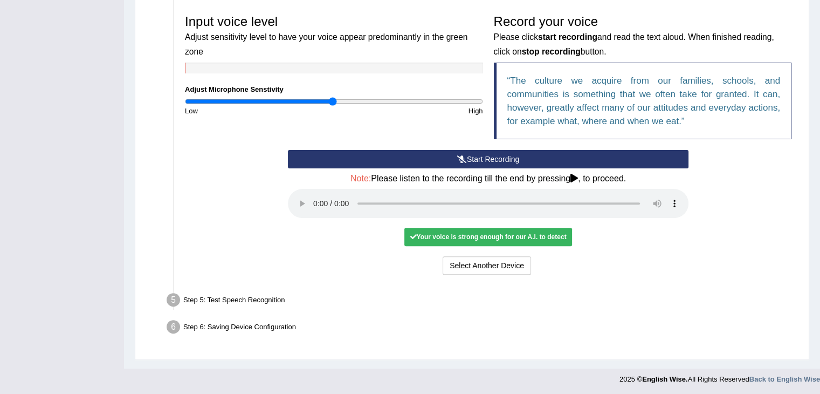
click at [426, 233] on div "Your voice is strong enough for our A.I. to detect" at bounding box center [488, 237] width 167 height 18
click at [212, 301] on div "Step 5: Test Speech Recognition" at bounding box center [483, 302] width 642 height 24
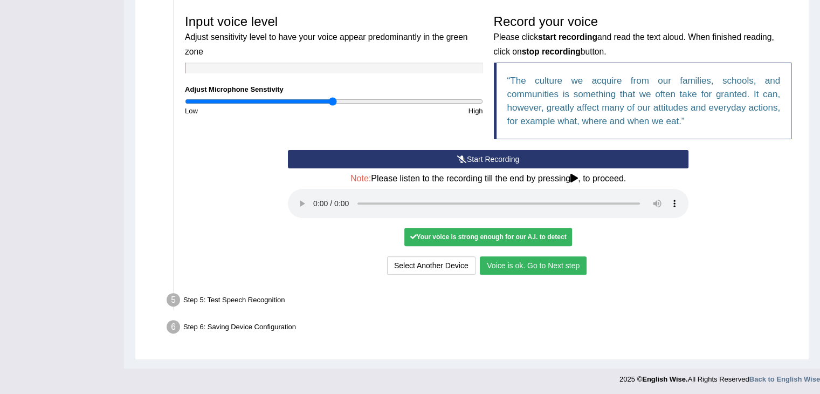
click at [564, 262] on button "Voice is ok. Go to Next step" at bounding box center [533, 265] width 107 height 18
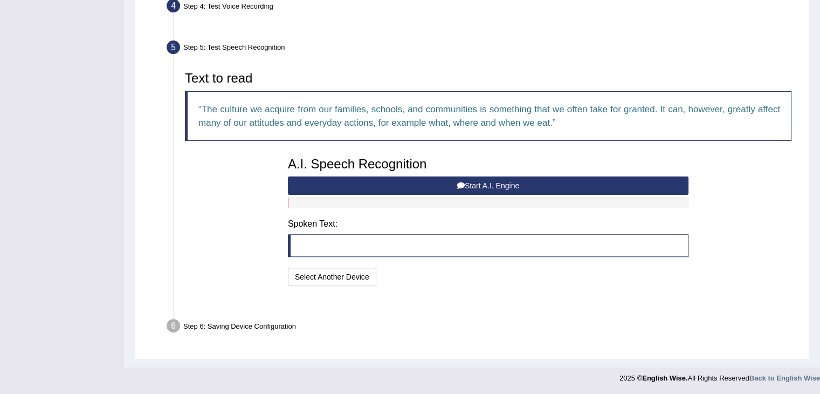
scroll to position [279, 0]
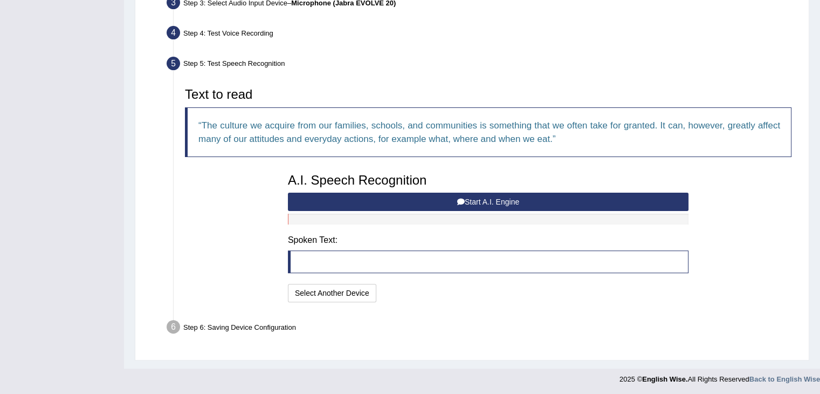
click at [386, 202] on button "Start A.I. Engine" at bounding box center [488, 202] width 401 height 18
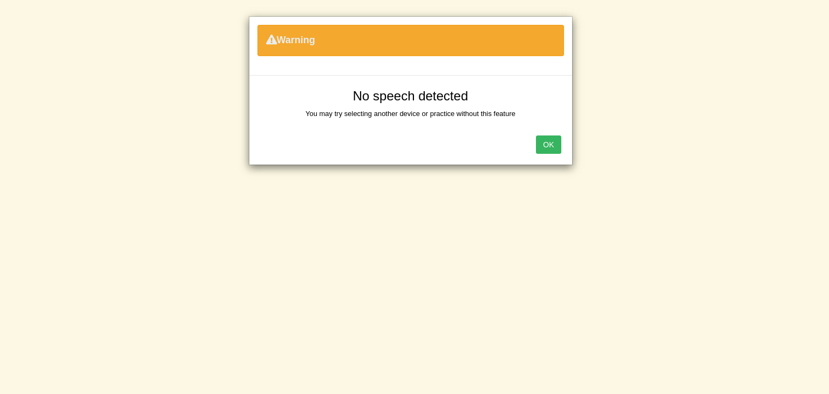
click at [548, 144] on button "OK" at bounding box center [548, 144] width 25 height 18
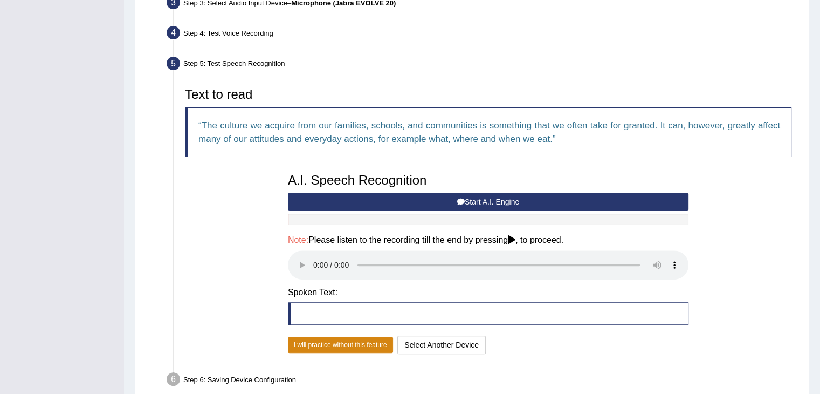
click at [356, 347] on button "I will practice without this feature" at bounding box center [340, 345] width 105 height 16
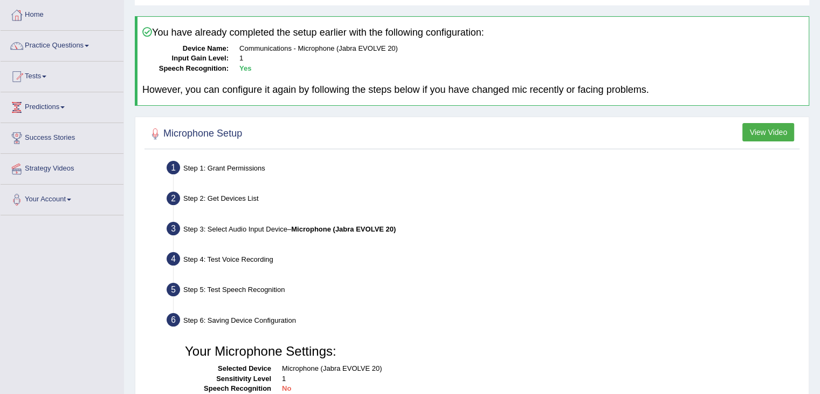
scroll to position [52, 0]
click at [757, 129] on button "View Video" at bounding box center [769, 133] width 52 height 18
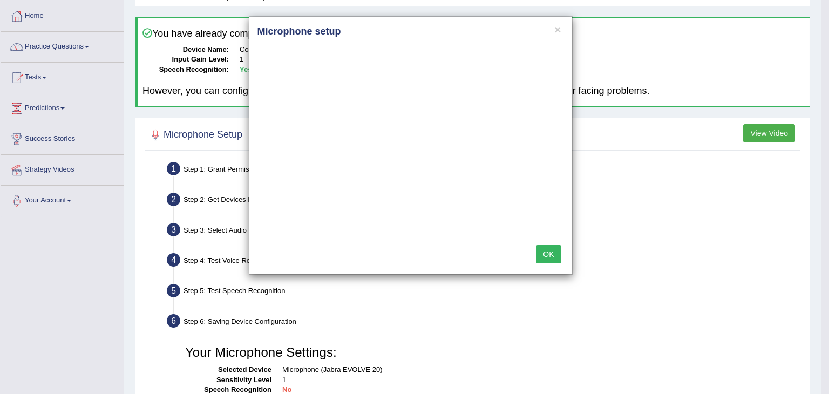
click at [544, 257] on button "OK" at bounding box center [548, 254] width 25 height 18
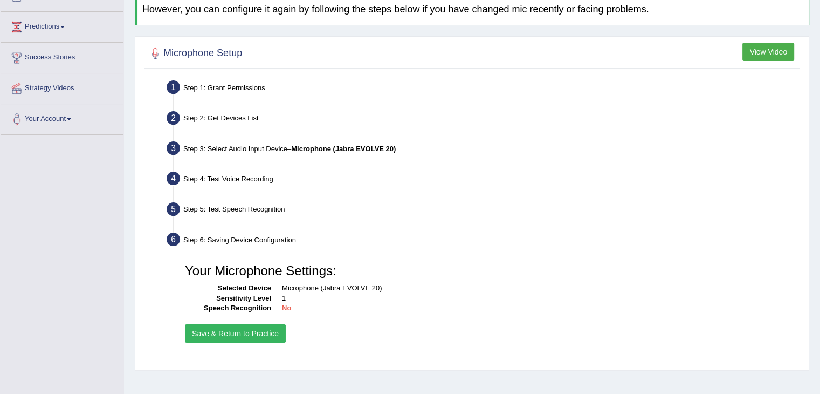
scroll to position [135, 0]
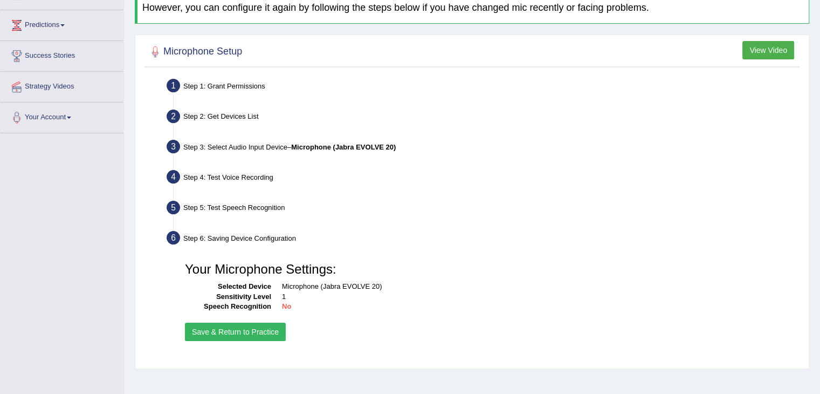
click at [285, 305] on b "No" at bounding box center [286, 306] width 9 height 8
click at [433, 293] on dd "1" at bounding box center [537, 297] width 510 height 10
click at [358, 147] on b "Microphone (Jabra EVOLVE 20)" at bounding box center [343, 147] width 105 height 8
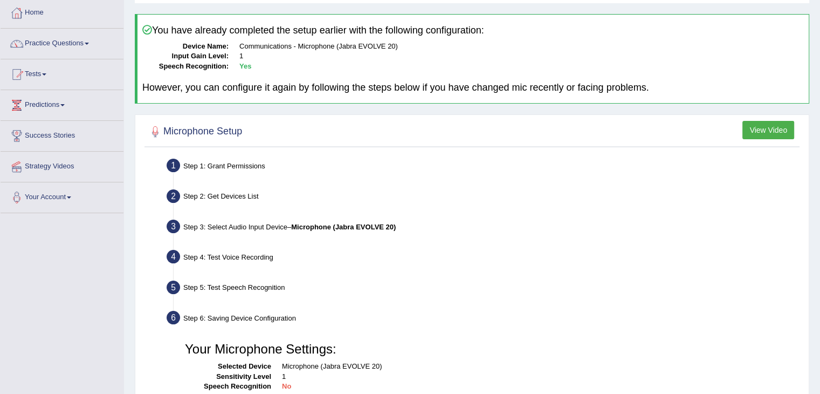
scroll to position [0, 0]
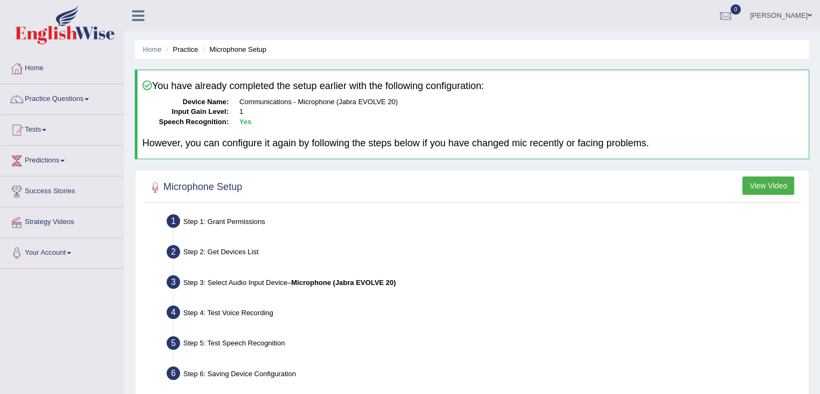
click at [332, 117] on dd "Yes" at bounding box center [522, 122] width 565 height 10
click at [248, 251] on div "Step 2: Get Devices List" at bounding box center [483, 254] width 642 height 24
click at [188, 183] on h2 "Microphone Setup" at bounding box center [194, 187] width 95 height 16
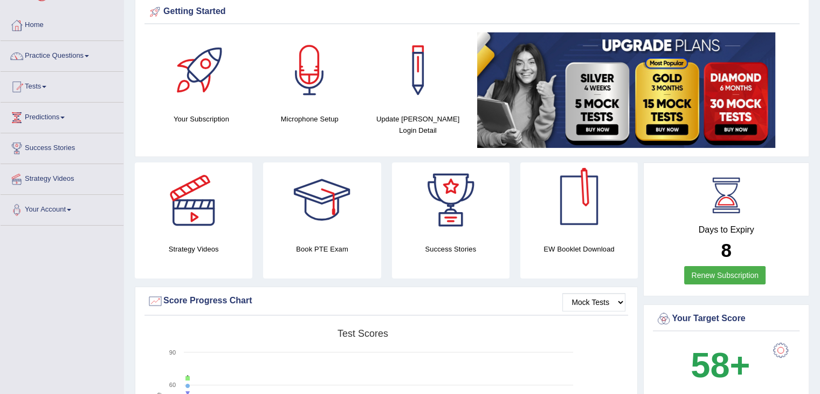
scroll to position [50, 0]
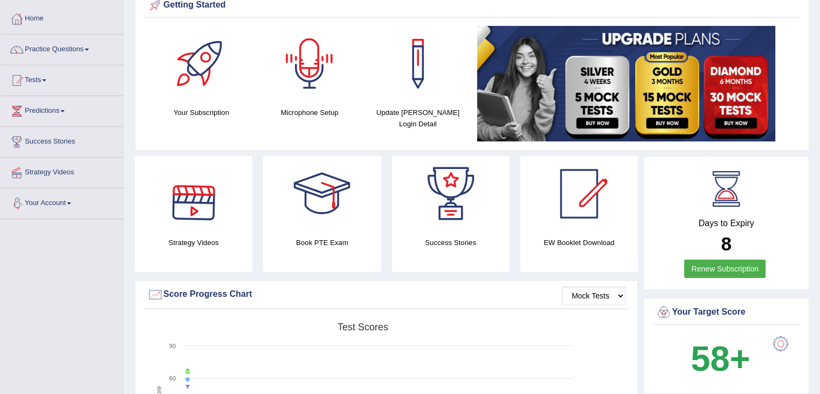
click at [311, 83] on div at bounding box center [310, 64] width 76 height 76
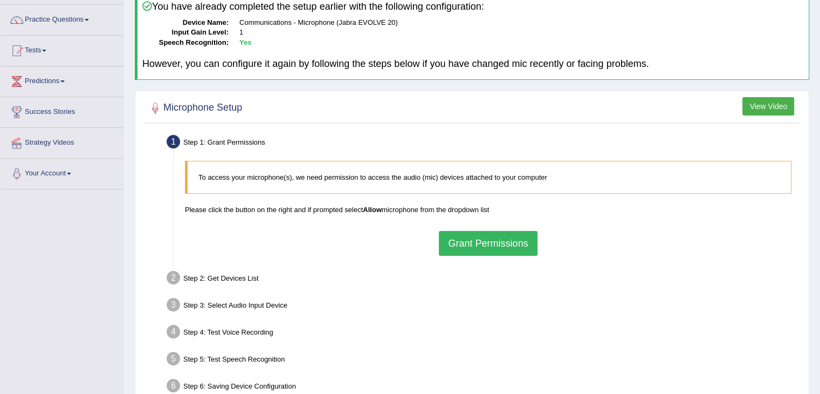
scroll to position [79, 0]
click at [504, 250] on button "Grant Permissions" at bounding box center [488, 243] width 98 height 25
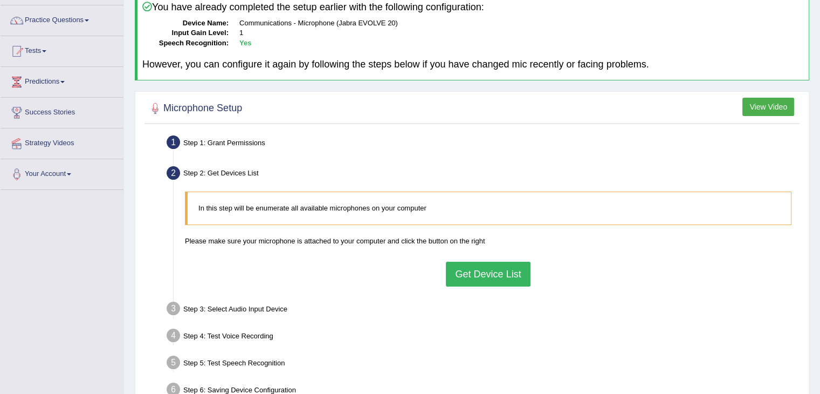
click at [471, 280] on button "Get Device List" at bounding box center [488, 274] width 84 height 25
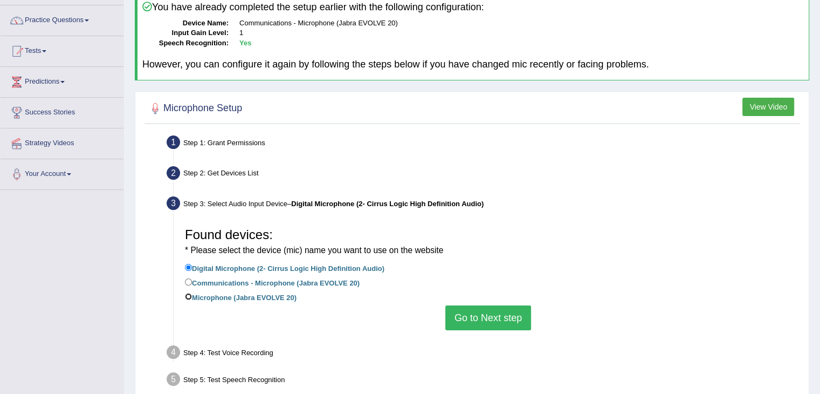
click at [189, 295] on input "Microphone (Jabra EVOLVE 20)" at bounding box center [188, 296] width 7 height 7
radio input "true"
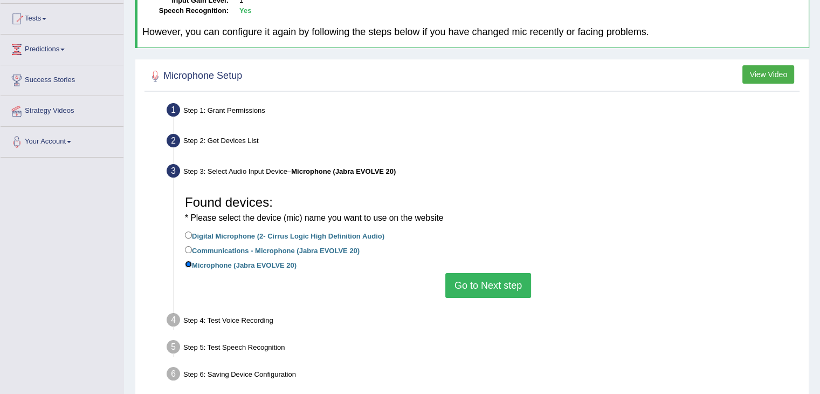
scroll to position [112, 0]
click at [457, 279] on button "Go to Next step" at bounding box center [489, 284] width 86 height 25
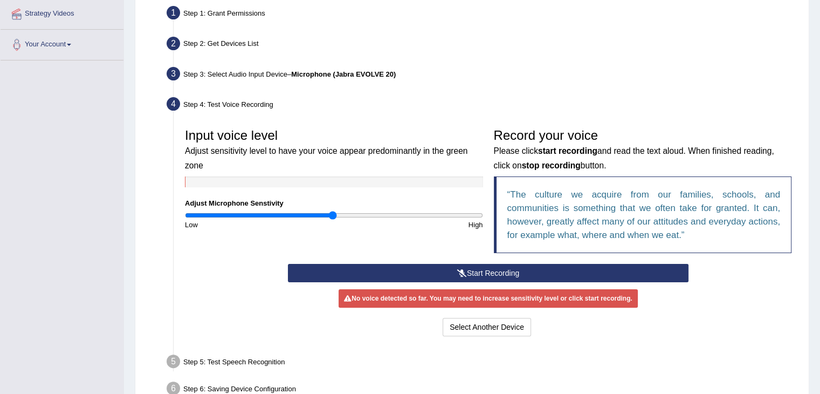
scroll to position [214, 0]
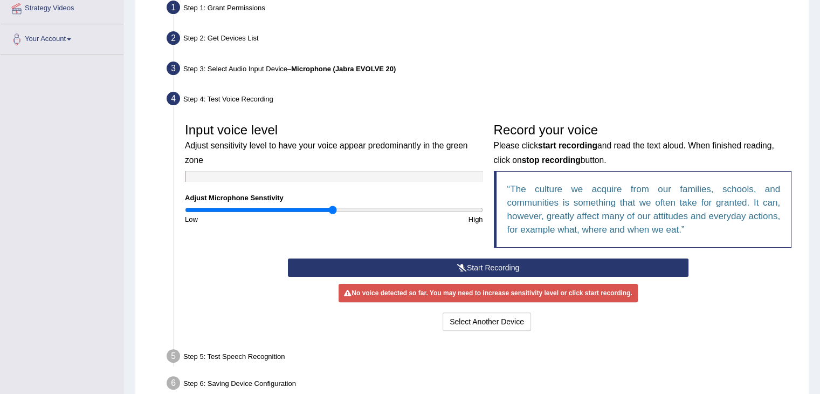
click at [464, 266] on icon at bounding box center [462, 268] width 10 height 8
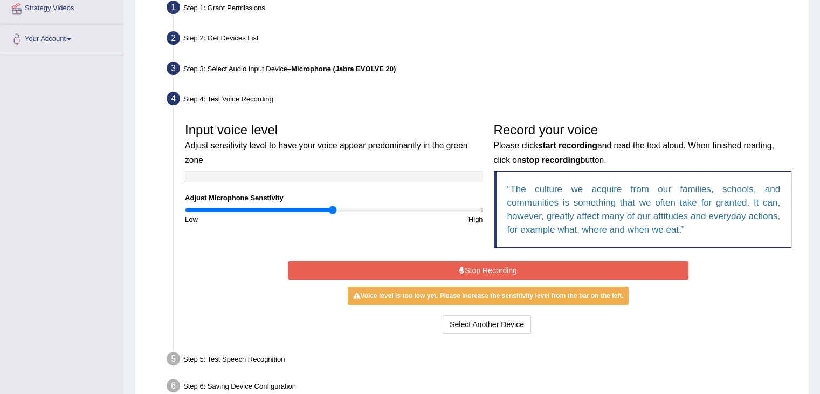
click at [464, 266] on button "Stop Recording" at bounding box center [488, 270] width 401 height 18
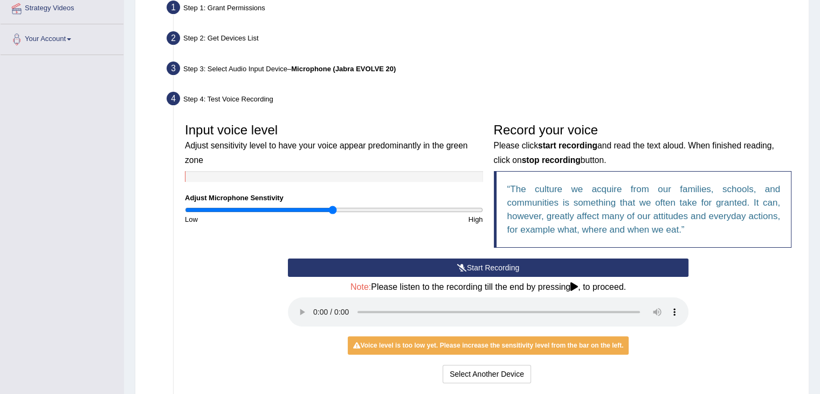
click at [505, 266] on button "Start Recording" at bounding box center [488, 267] width 401 height 18
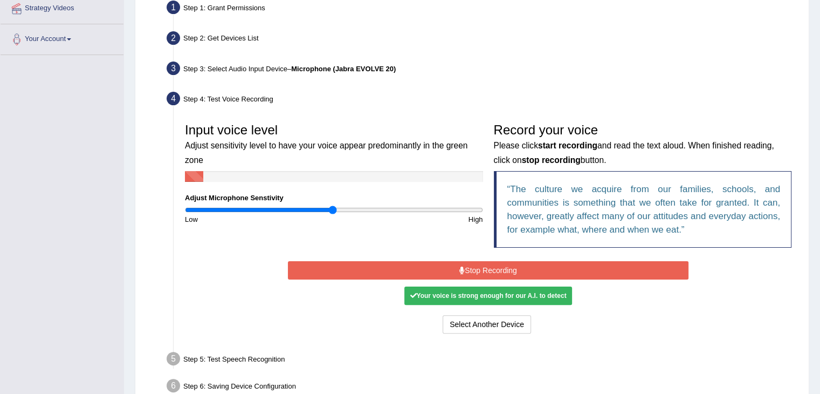
click at [505, 266] on button "Stop Recording" at bounding box center [488, 270] width 401 height 18
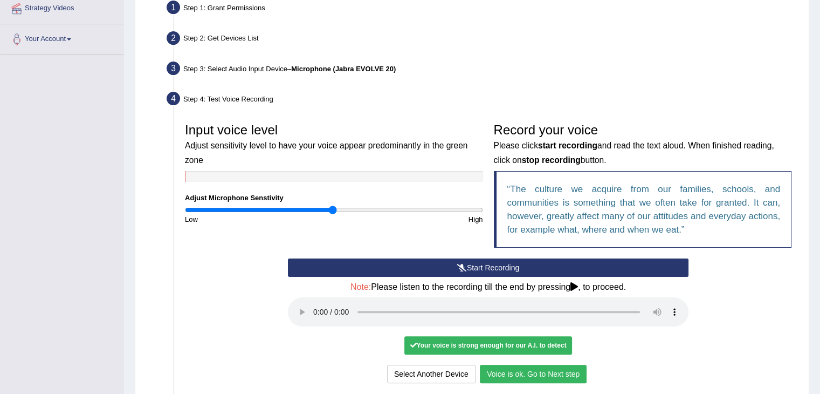
click at [573, 376] on button "Voice is ok. Go to Next step" at bounding box center [533, 374] width 107 height 18
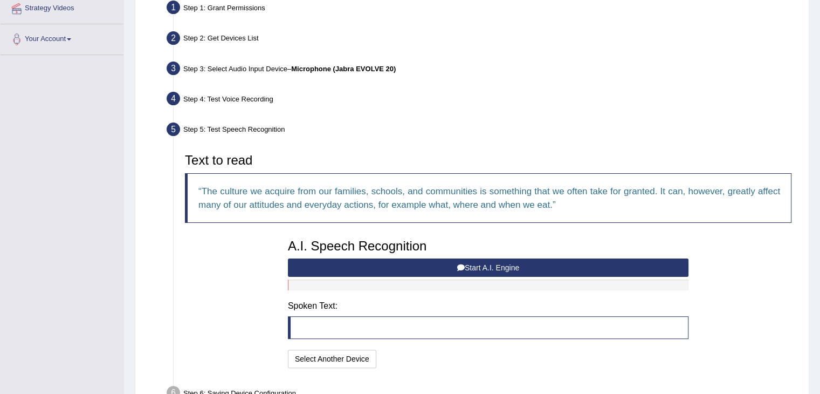
click at [562, 270] on button "Start A.I. Engine" at bounding box center [488, 267] width 401 height 18
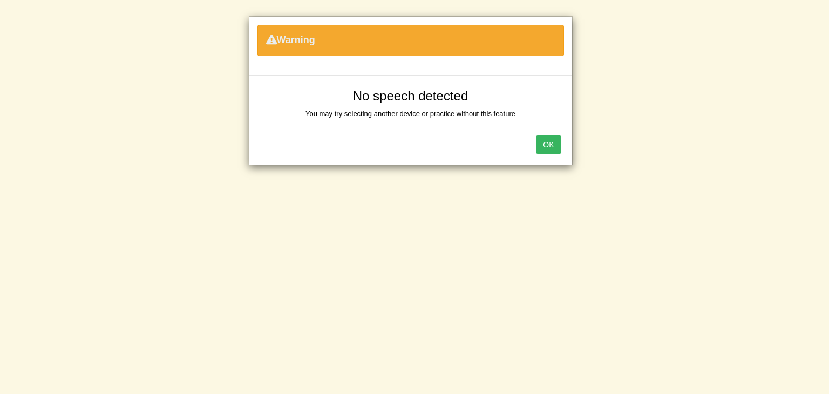
click at [552, 144] on button "OK" at bounding box center [548, 144] width 25 height 18
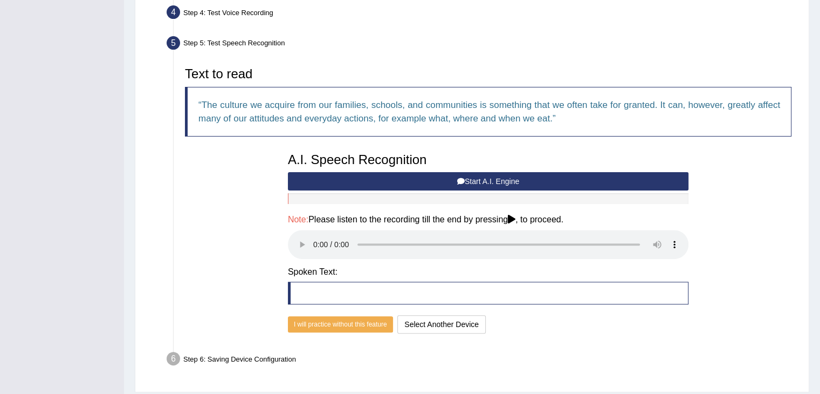
scroll to position [302, 0]
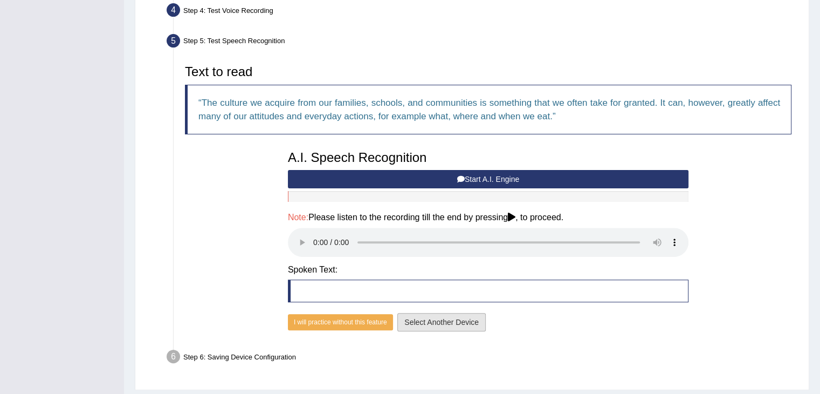
click at [436, 323] on button "Select Another Device" at bounding box center [442, 322] width 88 height 18
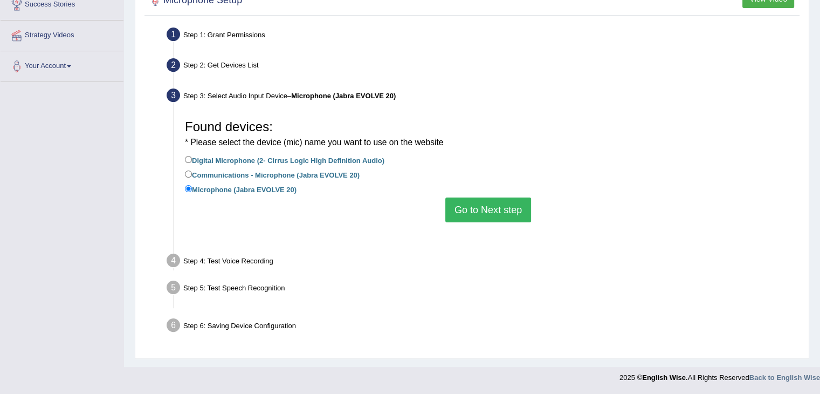
scroll to position [173, 0]
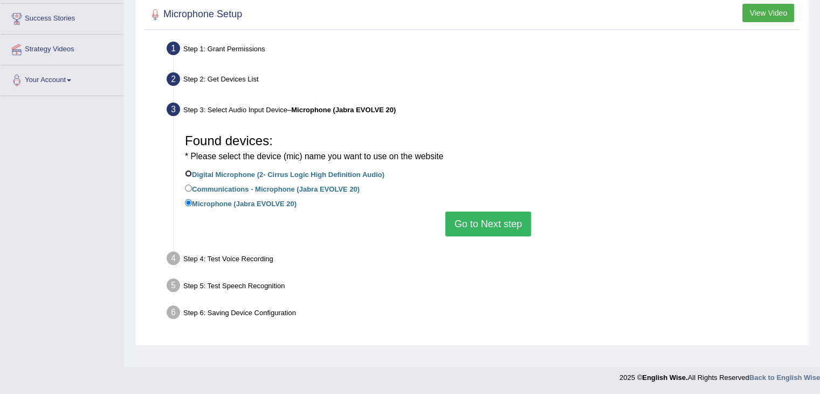
click at [188, 173] on input "Digital Microphone (2- Cirrus Logic High Definition Audio)" at bounding box center [188, 173] width 7 height 7
radio input "true"
click at [187, 185] on input "Communications - Microphone (Jabra EVOLVE 20)" at bounding box center [188, 187] width 7 height 7
radio input "true"
click at [483, 228] on button "Go to Next step" at bounding box center [489, 223] width 86 height 25
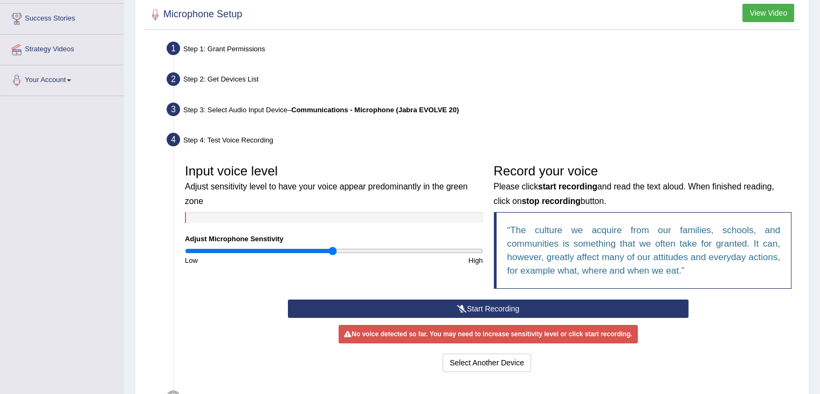
click at [479, 305] on button "Start Recording" at bounding box center [488, 308] width 401 height 18
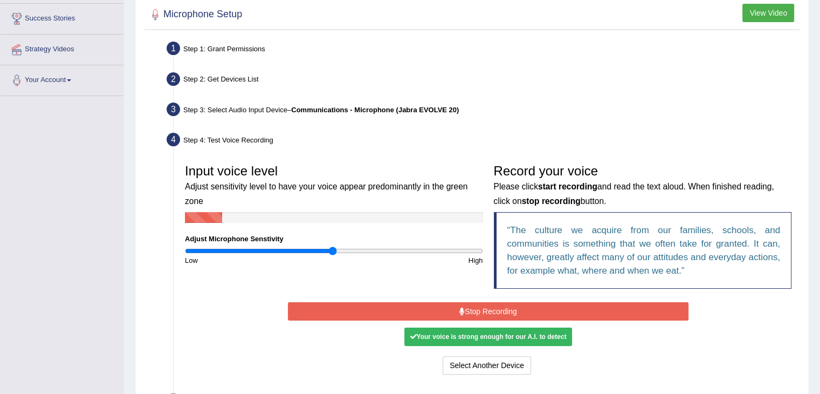
click at [479, 305] on button "Stop Recording" at bounding box center [488, 311] width 401 height 18
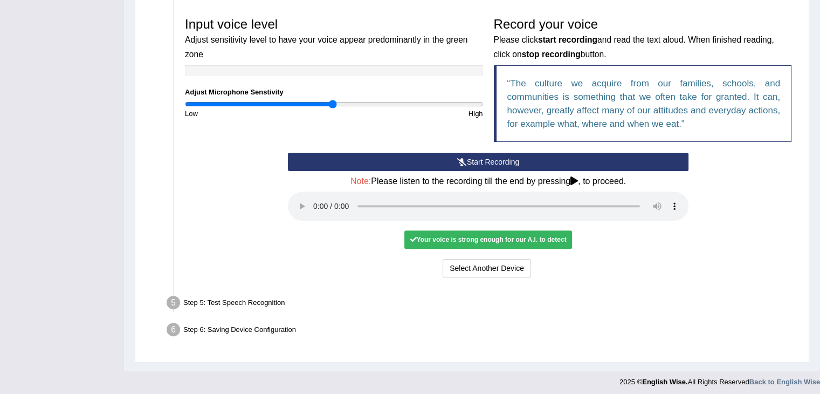
scroll to position [319, 0]
click at [494, 271] on button "Voice is ok. Go to Next step" at bounding box center [533, 268] width 107 height 18
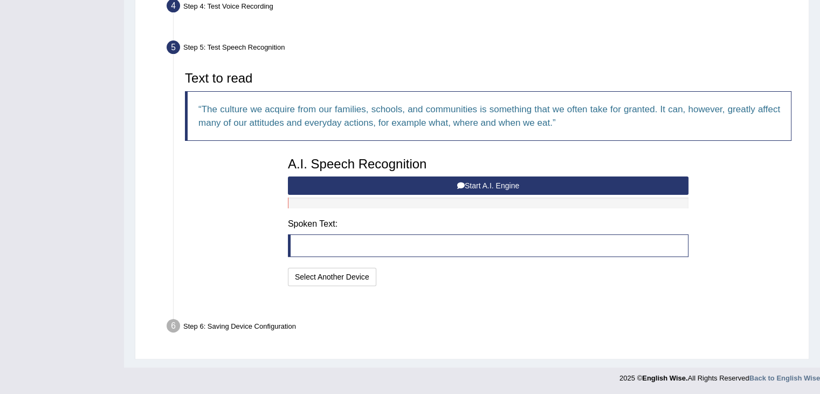
scroll to position [279, 0]
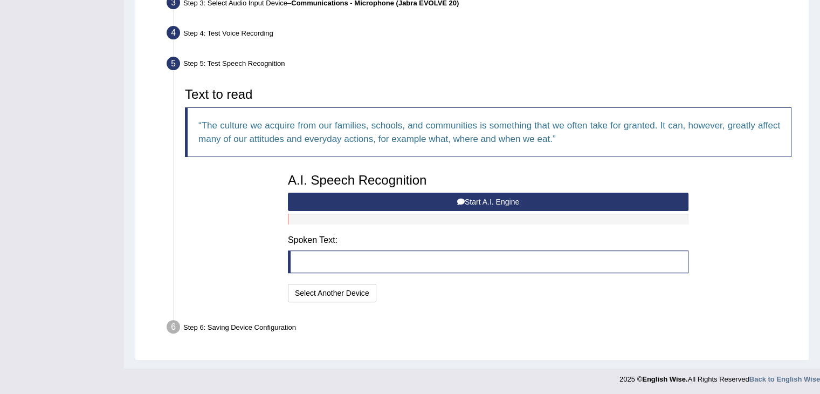
click at [510, 194] on button "Start A.I. Engine" at bounding box center [488, 202] width 401 height 18
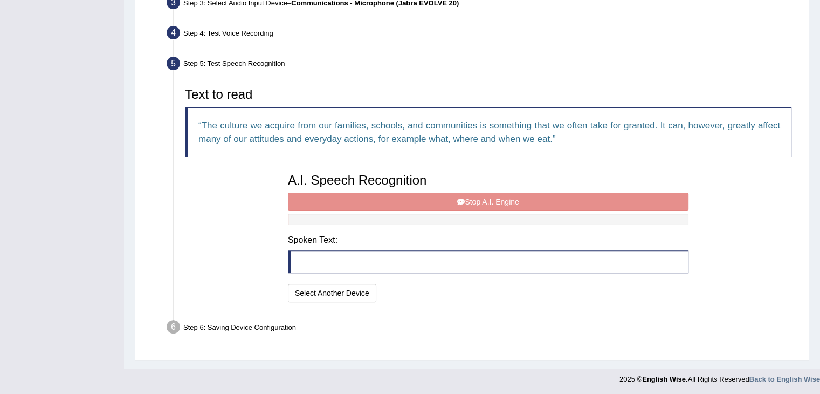
click at [510, 194] on div "A.I. Speech Recognition Start A.I. Engine Stop A.I. Engine Note: Please listen …" at bounding box center [489, 236] width 412 height 137
click at [484, 206] on div "A.I. Speech Recognition Start A.I. Engine Stop A.I. Engine Note: Please listen …" at bounding box center [489, 236] width 412 height 137
click at [385, 263] on blockquote at bounding box center [488, 261] width 401 height 23
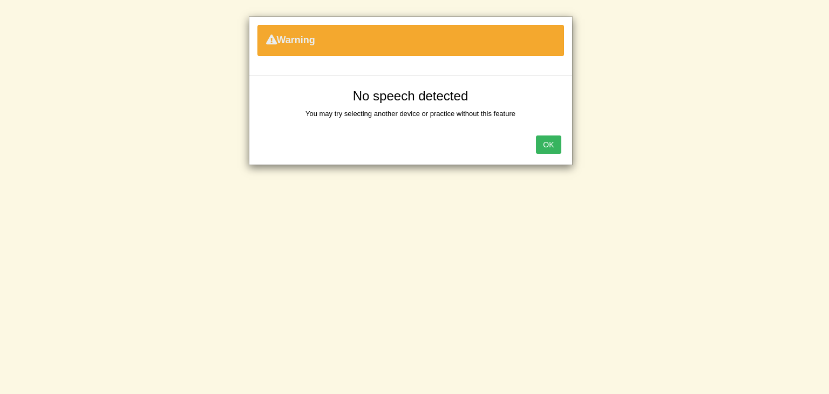
click at [552, 148] on button "OK" at bounding box center [548, 144] width 25 height 18
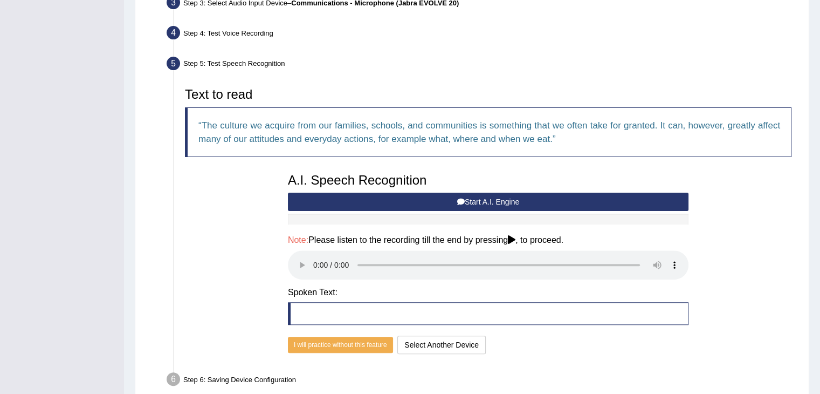
click at [474, 203] on button "Start A.I. Engine" at bounding box center [488, 202] width 401 height 18
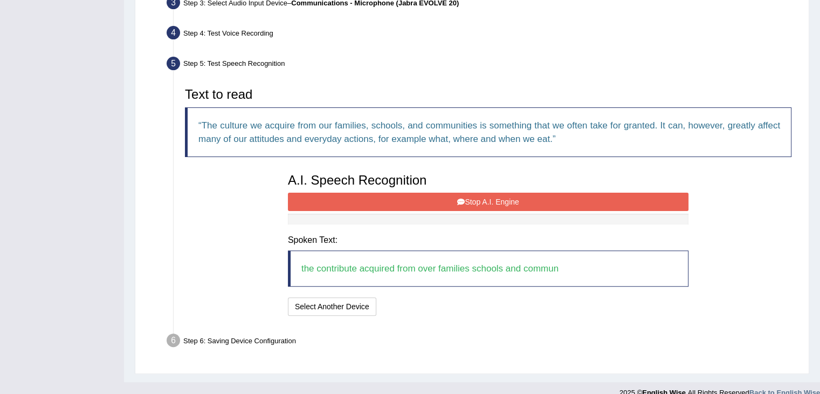
click at [474, 203] on button "Stop A.I. Engine" at bounding box center [488, 202] width 401 height 18
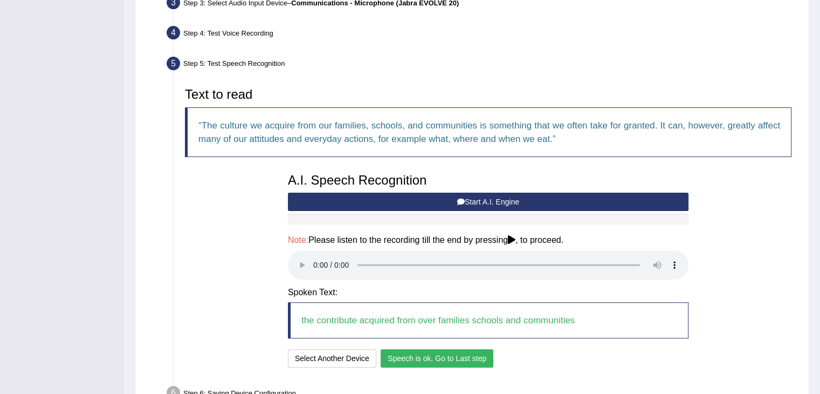
click at [516, 237] on icon at bounding box center [512, 239] width 8 height 9
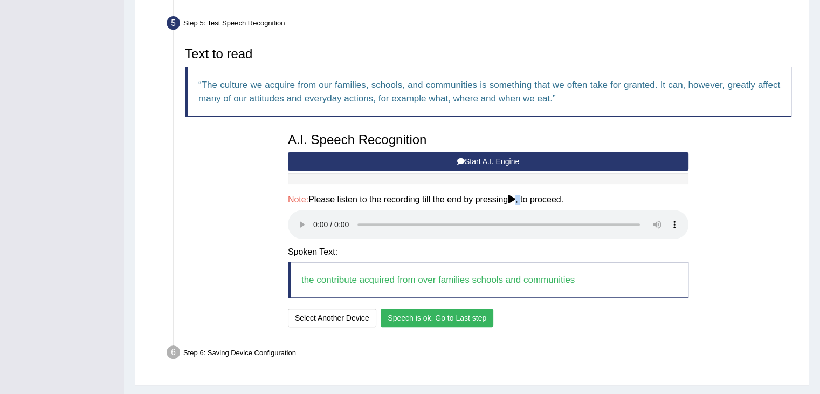
scroll to position [323, 0]
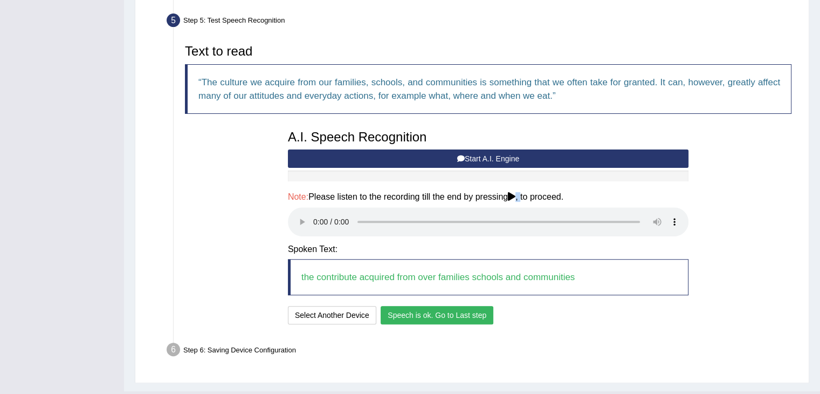
click at [389, 155] on button "Start A.I. Engine" at bounding box center [488, 158] width 401 height 18
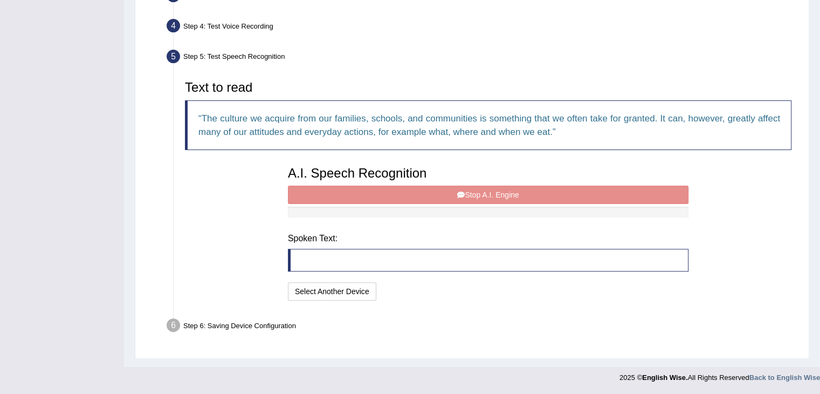
scroll to position [279, 0]
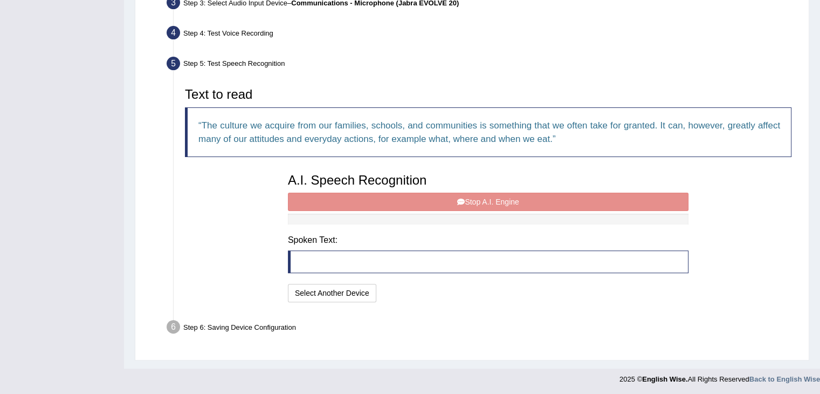
click at [352, 203] on div "A.I. Speech Recognition Start A.I. Engine Stop A.I. Engine Note: Please listen …" at bounding box center [489, 236] width 412 height 137
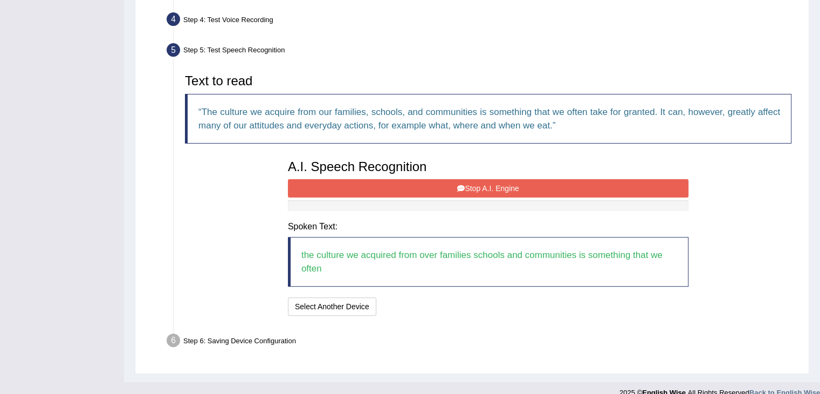
scroll to position [306, 0]
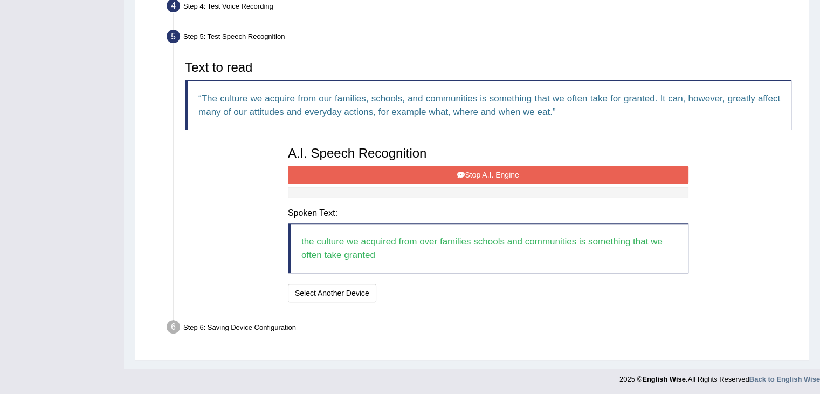
click at [480, 175] on button "Stop A.I. Engine" at bounding box center [488, 175] width 401 height 18
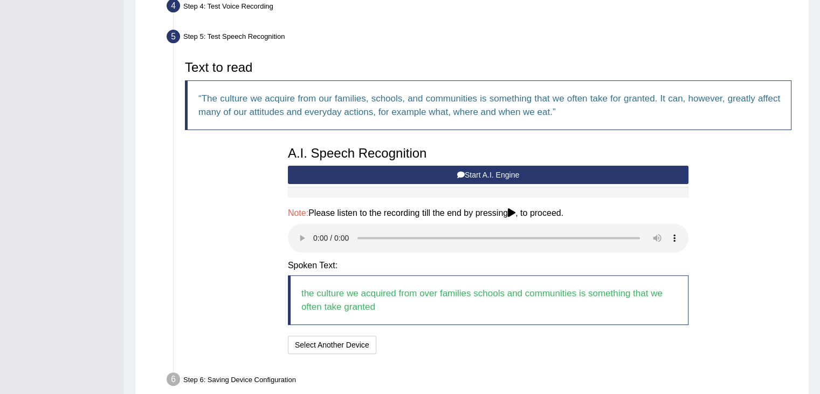
click at [708, 194] on div "Text to read The culture we acquire from our families, schools, and communities…" at bounding box center [489, 206] width 618 height 302
click at [579, 251] on div "Note: Please listen to the recording till the end by pressing , to proceed." at bounding box center [488, 231] width 401 height 47
click at [457, 179] on button "Start A.I. Engine" at bounding box center [488, 175] width 401 height 18
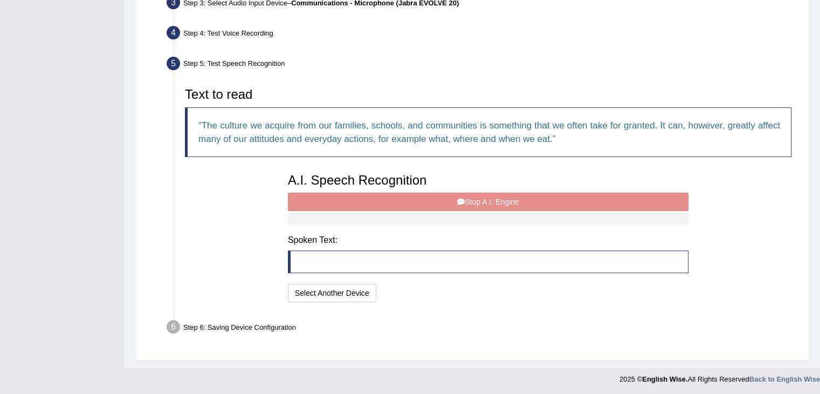
scroll to position [293, 0]
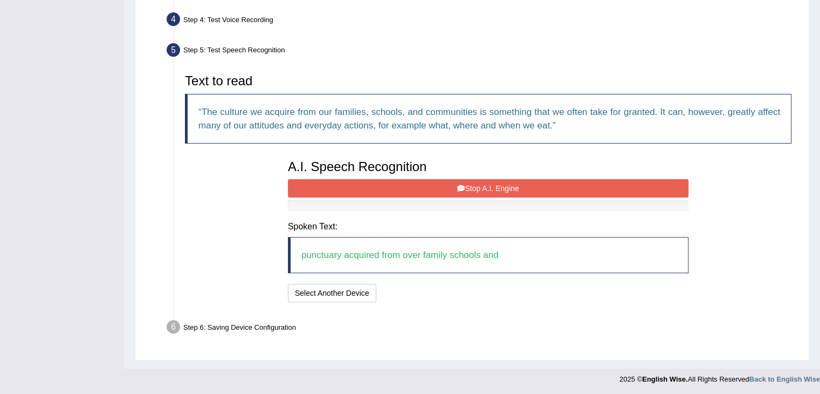
click at [457, 179] on button "Stop A.I. Engine" at bounding box center [488, 188] width 401 height 18
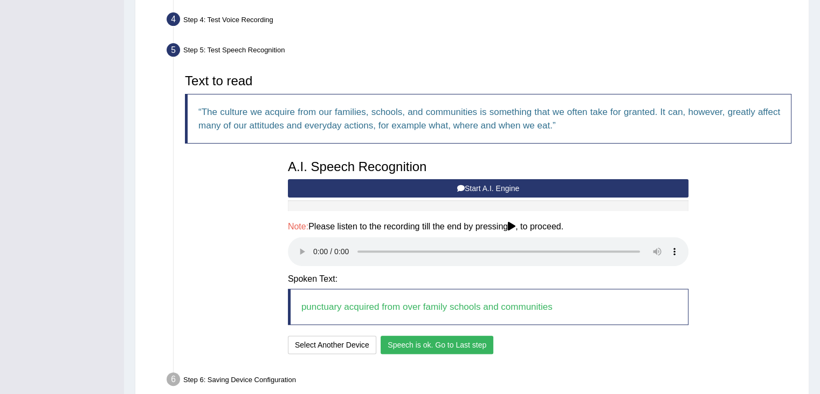
click at [526, 186] on button "Start A.I. Engine" at bounding box center [488, 188] width 401 height 18
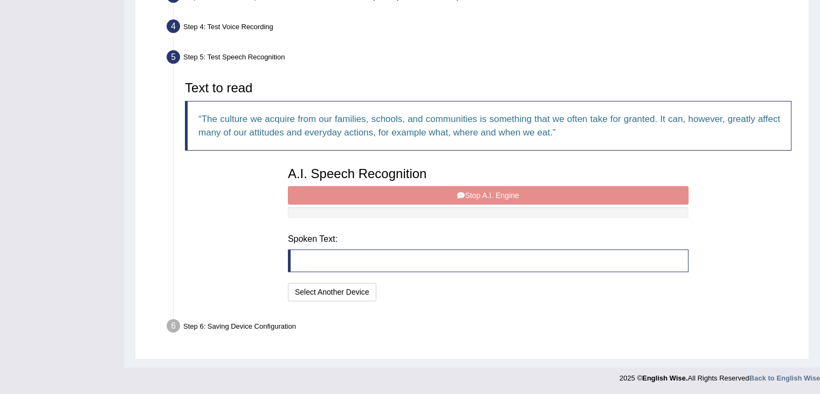
scroll to position [279, 0]
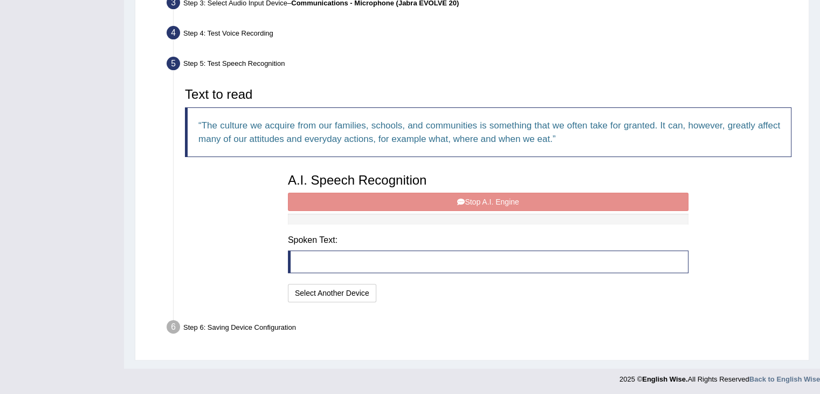
click at [454, 207] on div "A.I. Speech Recognition Start A.I. Engine Stop A.I. Engine Note: Please listen …" at bounding box center [489, 236] width 412 height 137
click at [458, 200] on div "A.I. Speech Recognition Start A.I. Engine Stop A.I. Engine Note: Please listen …" at bounding box center [489, 236] width 412 height 137
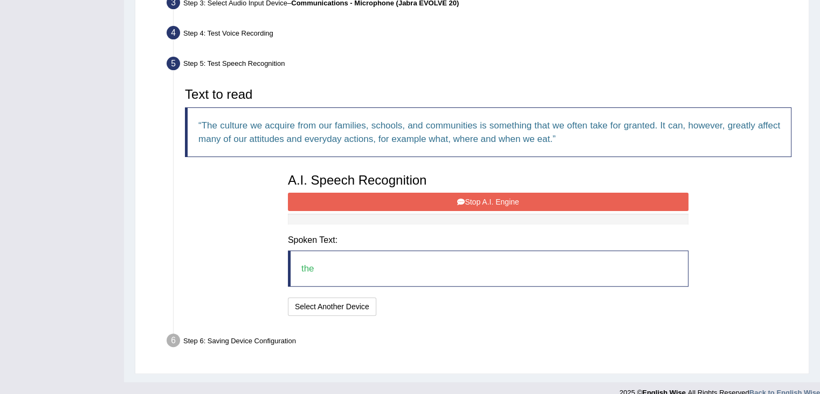
scroll to position [293, 0]
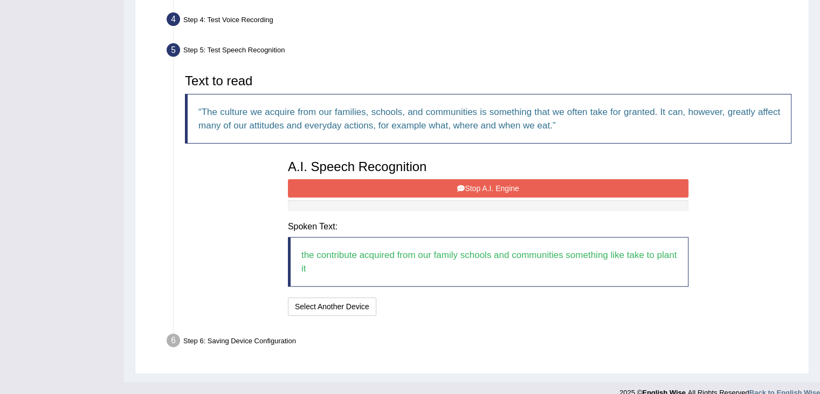
click at [472, 187] on button "Stop A.I. Engine" at bounding box center [488, 188] width 401 height 18
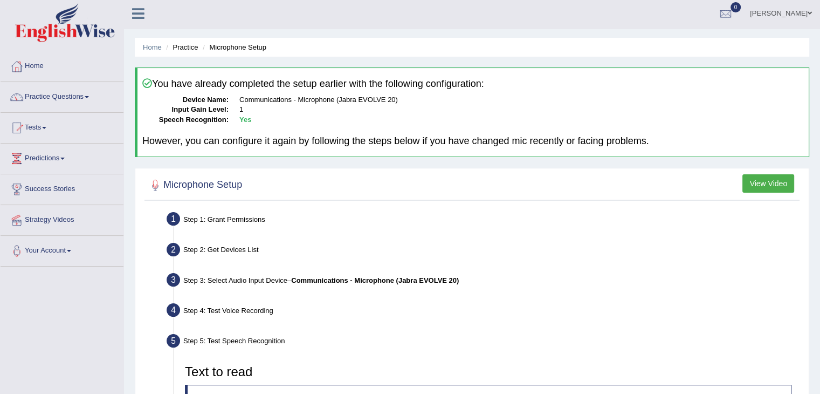
scroll to position [0, 0]
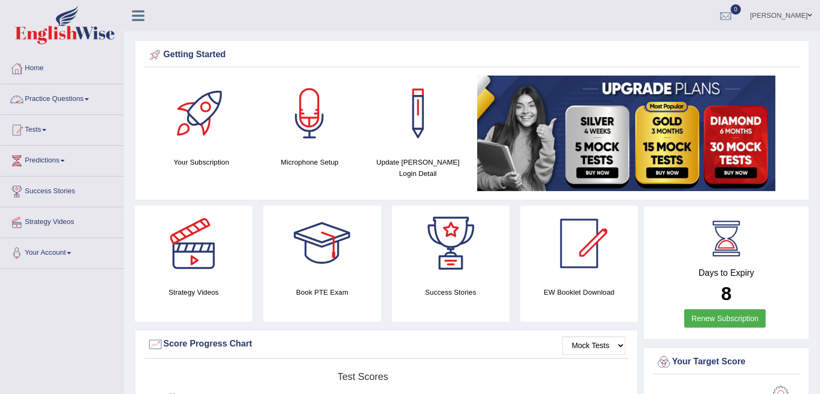
click at [58, 98] on link "Practice Questions" at bounding box center [62, 97] width 123 height 27
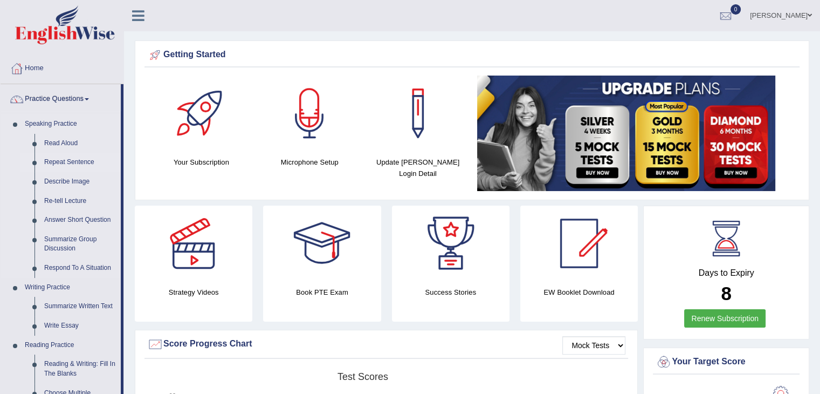
click at [54, 161] on link "Repeat Sentence" at bounding box center [79, 162] width 81 height 19
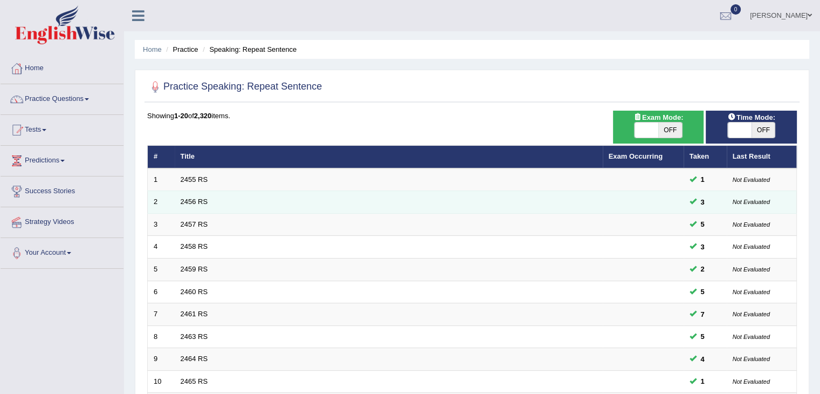
click at [203, 205] on td "2456 RS" at bounding box center [389, 202] width 428 height 23
click at [203, 202] on link "2456 RS" at bounding box center [195, 201] width 28 height 8
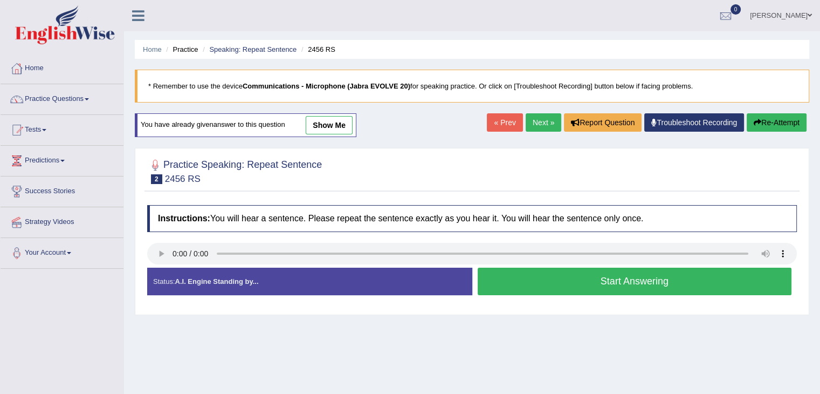
click at [542, 287] on button "Start Answering" at bounding box center [635, 282] width 314 height 28
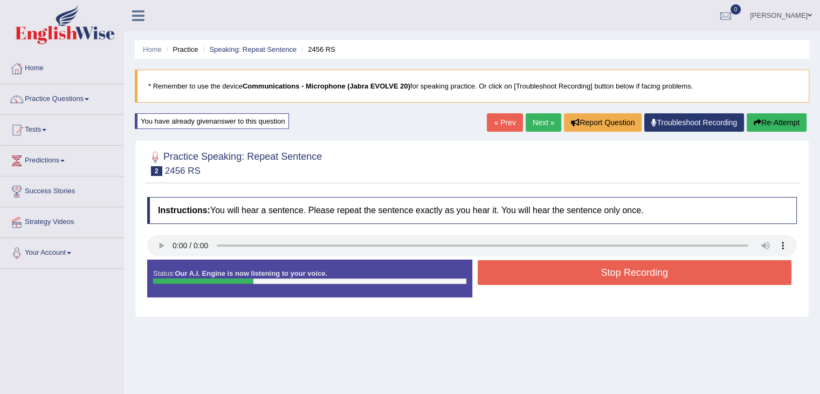
click at [540, 275] on button "Stop Recording" at bounding box center [635, 272] width 314 height 25
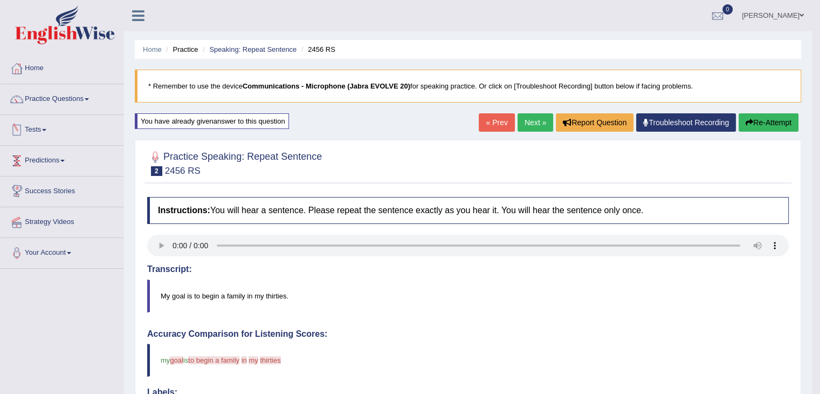
click at [37, 129] on link "Tests" at bounding box center [62, 128] width 123 height 27
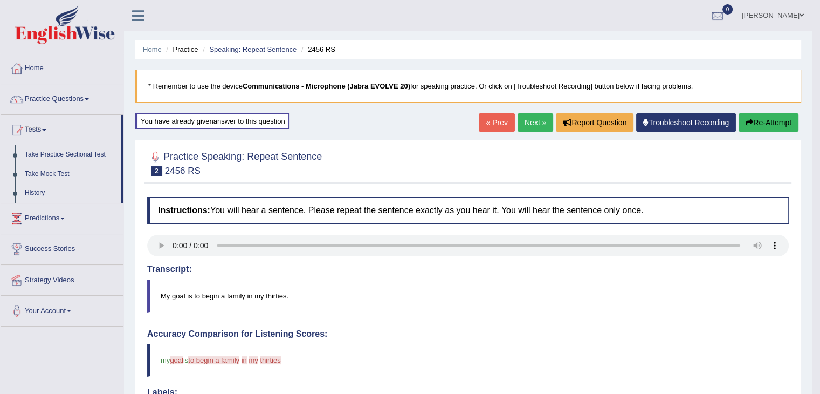
click at [763, 120] on button "Re-Attempt" at bounding box center [769, 122] width 60 height 18
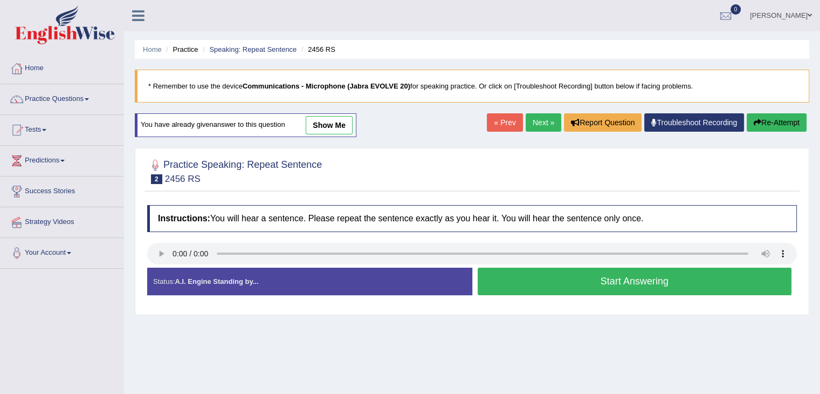
click at [550, 286] on button "Start Answering" at bounding box center [635, 282] width 314 height 28
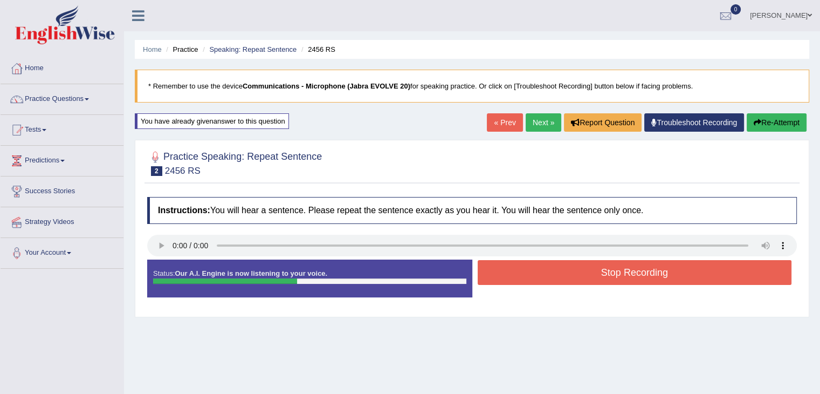
click at [549, 272] on button "Stop Recording" at bounding box center [635, 272] width 314 height 25
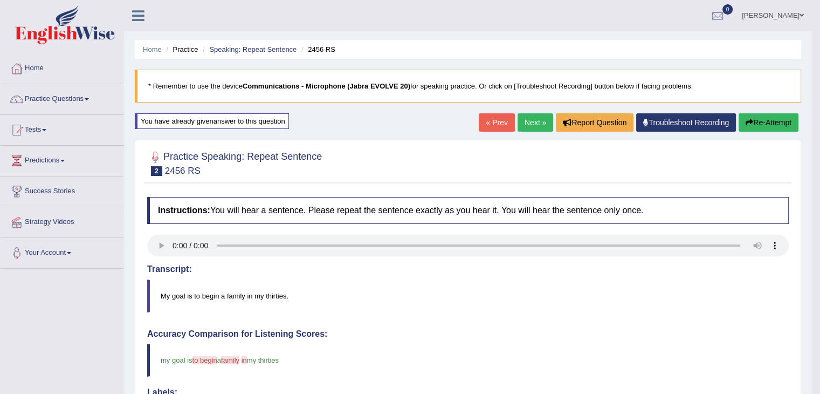
click at [776, 121] on button "Re-Attempt" at bounding box center [769, 122] width 60 height 18
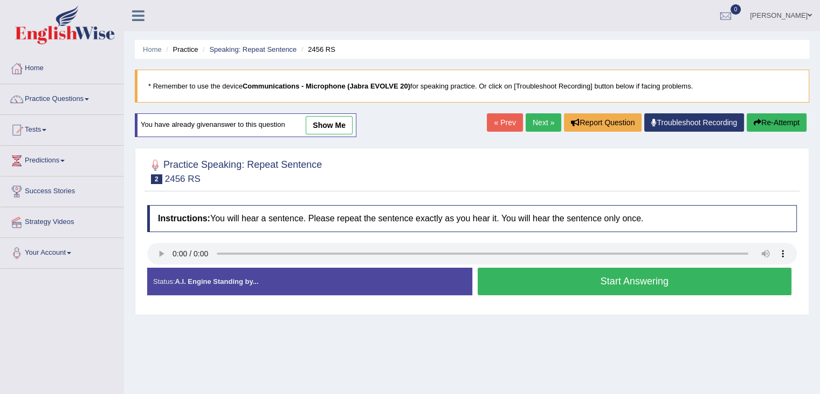
click at [567, 281] on button "Start Answering" at bounding box center [635, 282] width 314 height 28
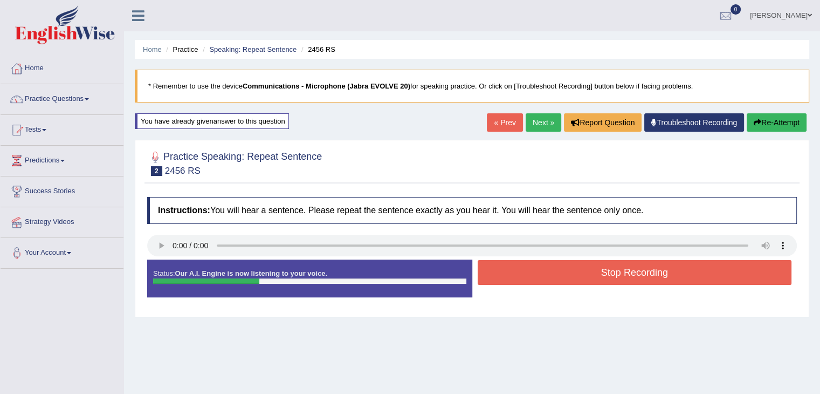
click at [581, 274] on button "Stop Recording" at bounding box center [635, 272] width 314 height 25
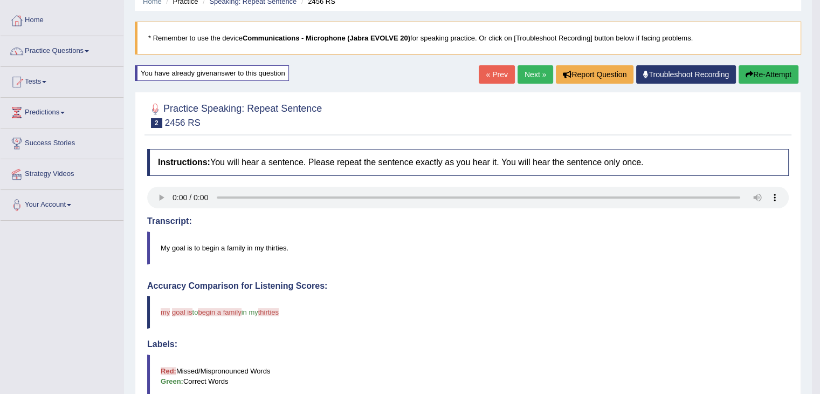
scroll to position [47, 0]
click at [749, 80] on button "Re-Attempt" at bounding box center [769, 75] width 60 height 18
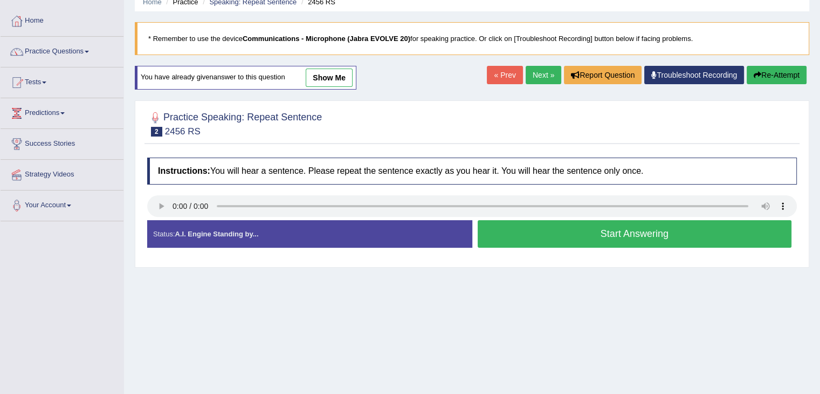
click at [644, 234] on button "Start Answering" at bounding box center [635, 234] width 314 height 28
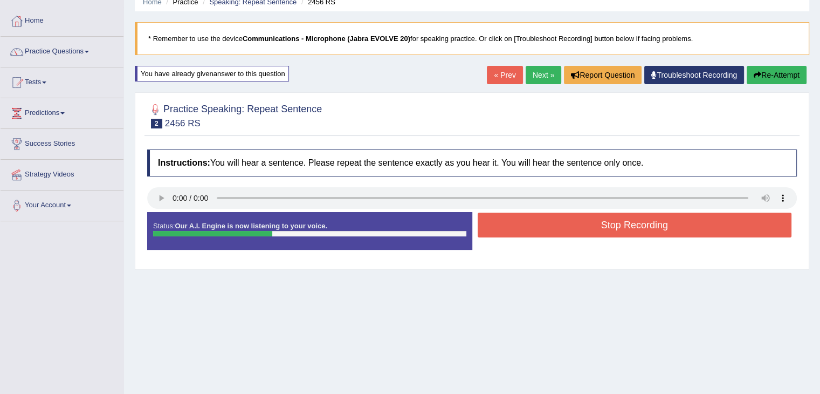
click at [644, 234] on button "Stop Recording" at bounding box center [635, 225] width 314 height 25
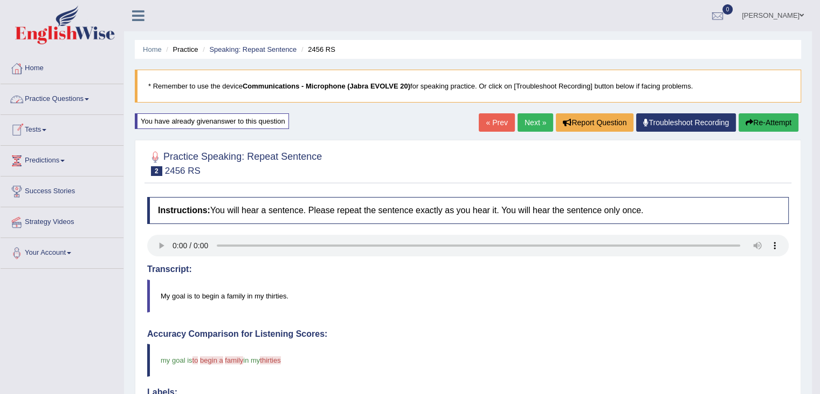
click at [28, 128] on link "Tests" at bounding box center [62, 128] width 123 height 27
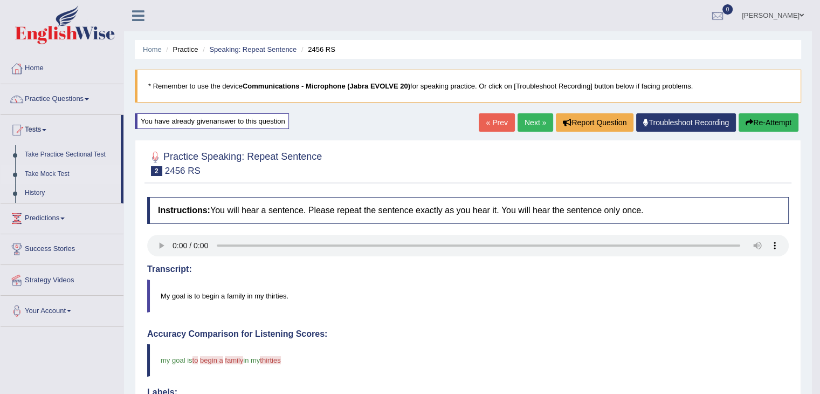
click at [51, 173] on link "Take Mock Test" at bounding box center [70, 174] width 101 height 19
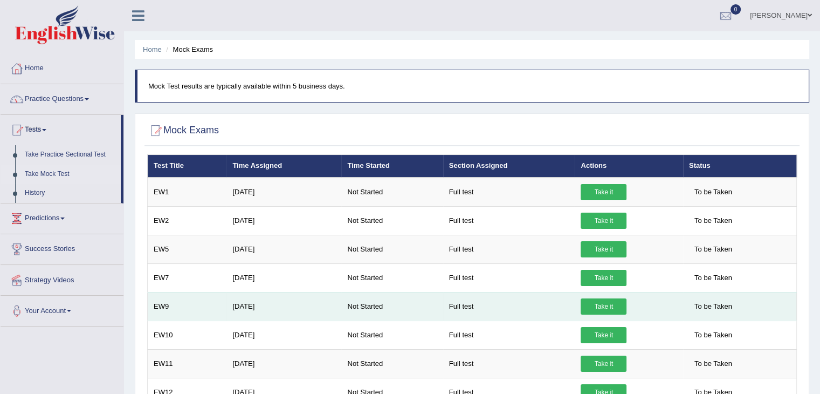
click at [620, 307] on link "Take it" at bounding box center [604, 306] width 46 height 16
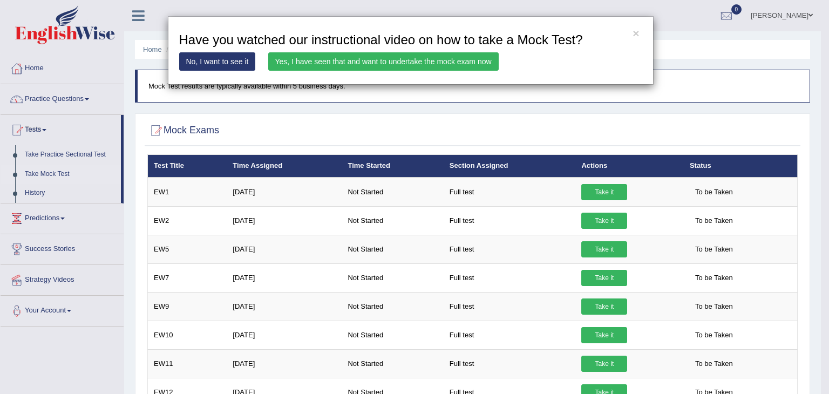
click at [458, 60] on link "Yes, I have seen that and want to undertake the mock exam now" at bounding box center [383, 61] width 230 height 18
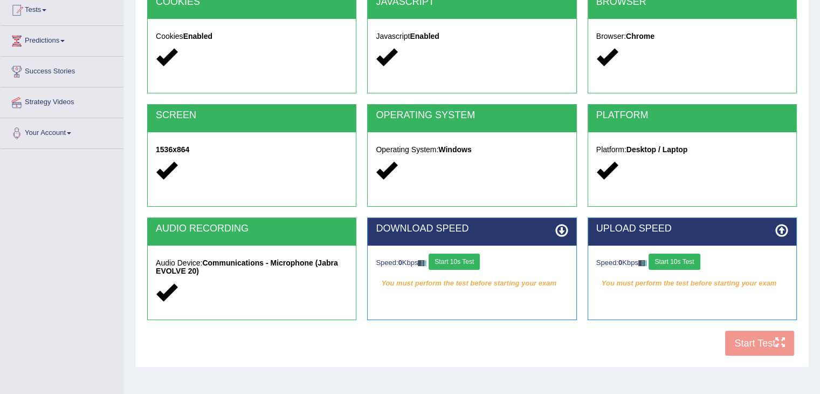
scroll to position [121, 0]
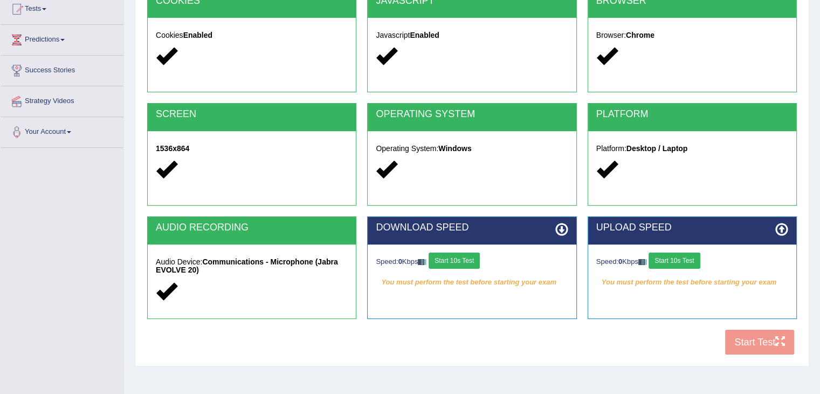
click at [450, 261] on button "Start 10s Test" at bounding box center [454, 260] width 51 height 16
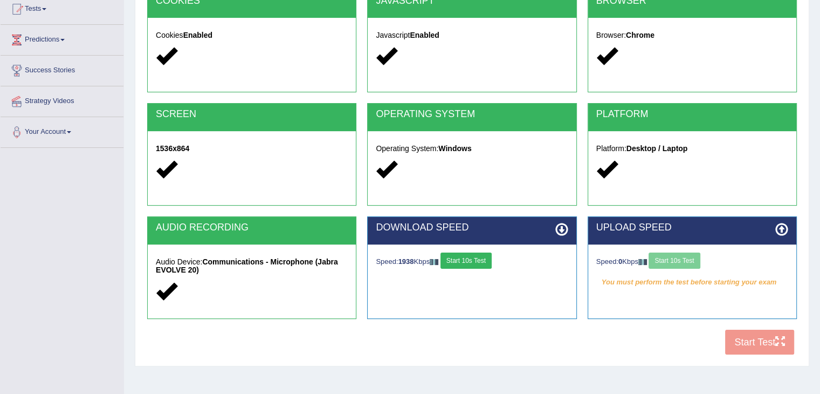
click at [450, 261] on button "Start 10s Test" at bounding box center [466, 260] width 51 height 16
click at [686, 258] on button "Start 10s Test" at bounding box center [674, 260] width 51 height 16
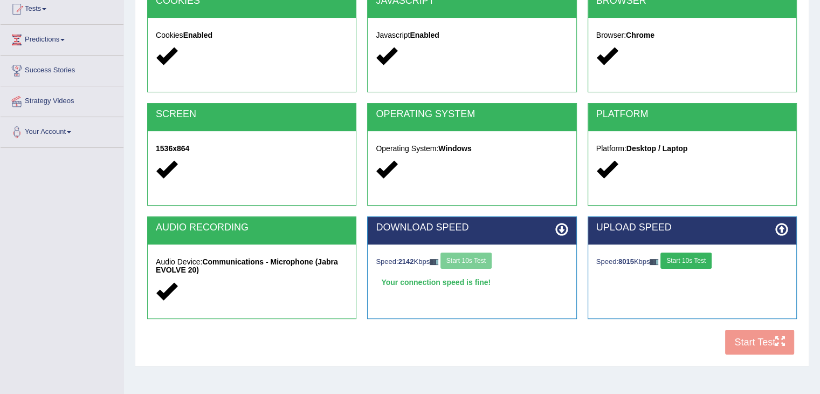
click at [686, 258] on button "Start 10s Test" at bounding box center [686, 260] width 51 height 16
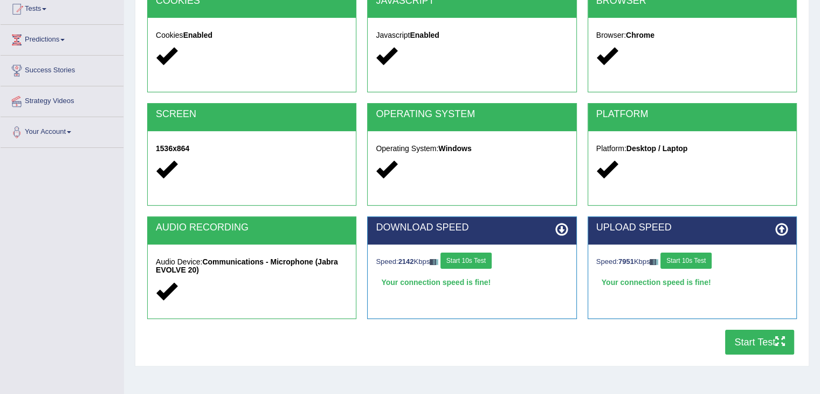
click at [562, 231] on icon at bounding box center [562, 229] width 13 height 13
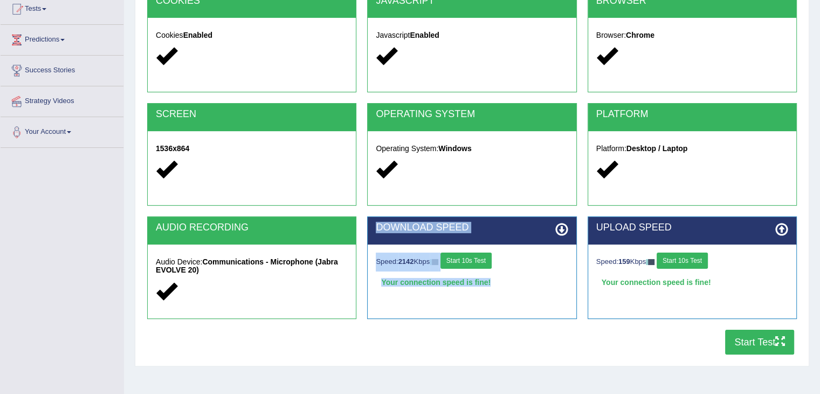
drag, startPoint x: 562, startPoint y: 231, endPoint x: 526, endPoint y: 267, distance: 50.3
click at [526, 267] on div "DOWNLOAD SPEED Speed: 2142 Kbps Start 10s Test Your connection speed is fine! S…" at bounding box center [471, 267] width 209 height 102
click at [526, 267] on div "Speed: 2142 Kbps Start 10s Test" at bounding box center [472, 261] width 192 height 19
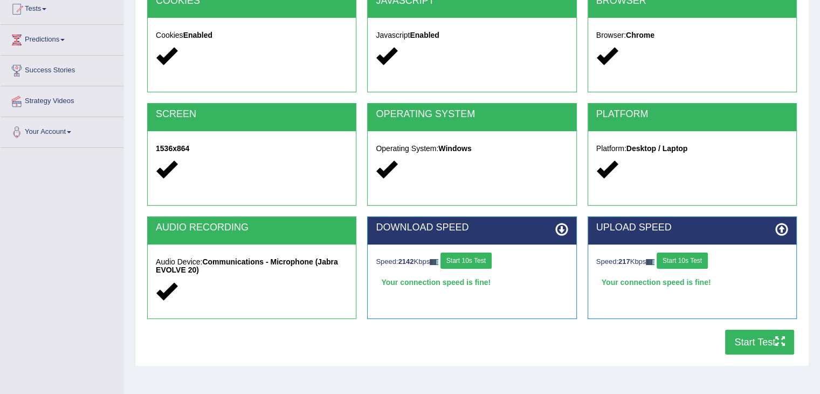
click at [483, 258] on button "Start 10s Test" at bounding box center [466, 260] width 51 height 16
click at [738, 338] on button "Start Test" at bounding box center [760, 342] width 69 height 25
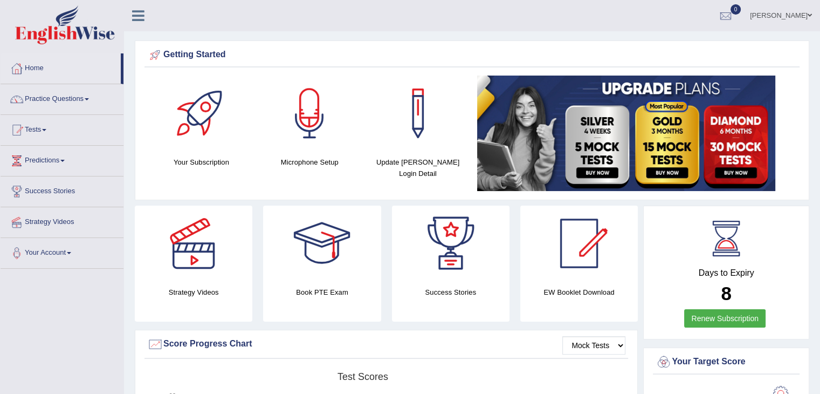
click at [35, 127] on link "Tests" at bounding box center [62, 128] width 123 height 27
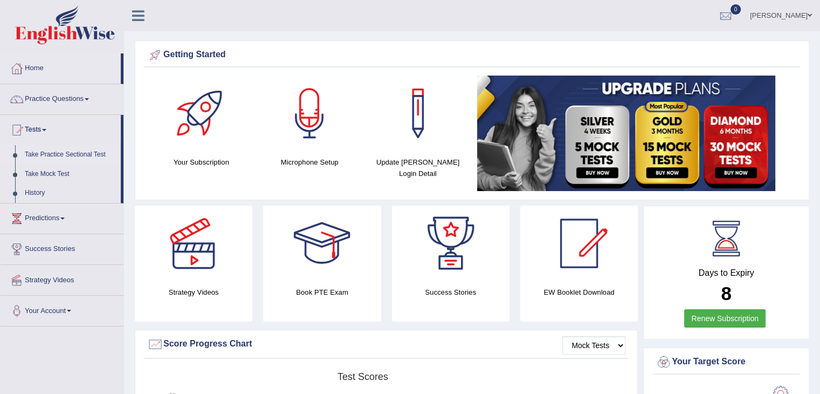
click at [58, 156] on link "Take Practice Sectional Test" at bounding box center [70, 154] width 101 height 19
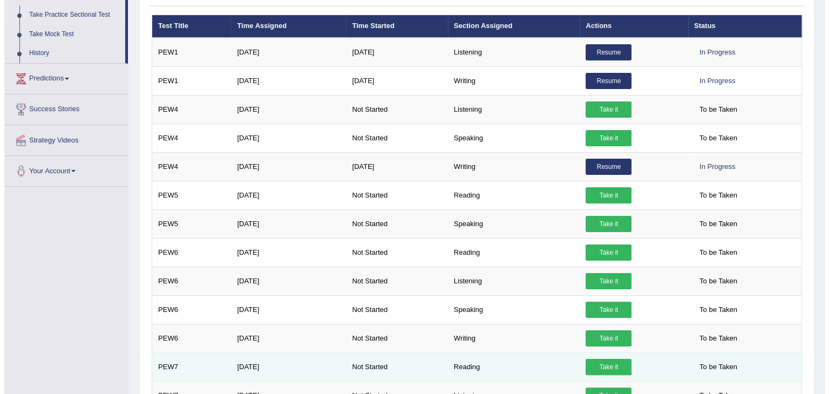
scroll to position [140, 0]
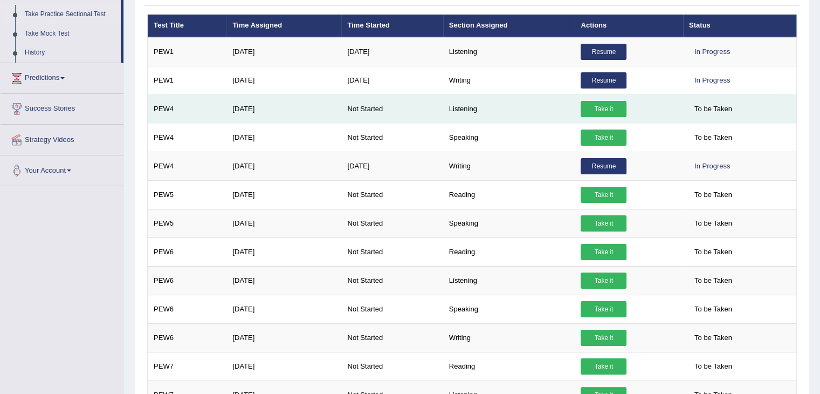
click at [606, 108] on link "Take it" at bounding box center [604, 109] width 46 height 16
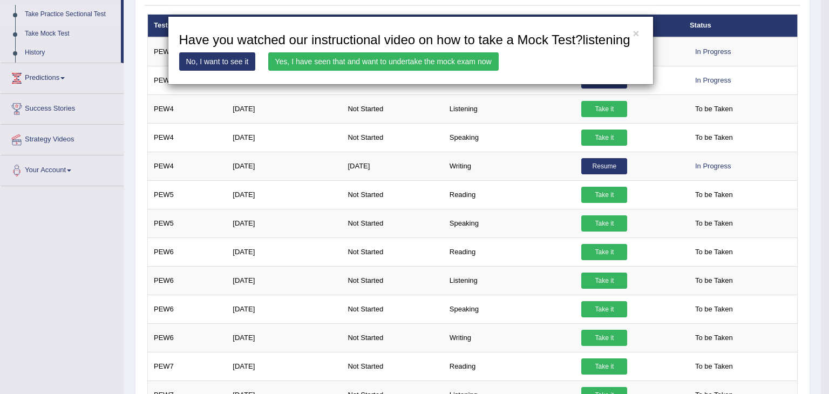
click at [403, 63] on link "Yes, I have seen that and want to undertake the mock exam now" at bounding box center [383, 61] width 230 height 18
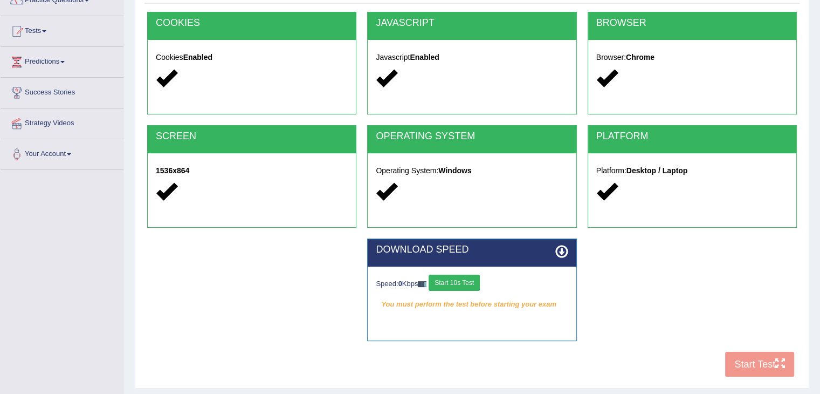
scroll to position [99, 0]
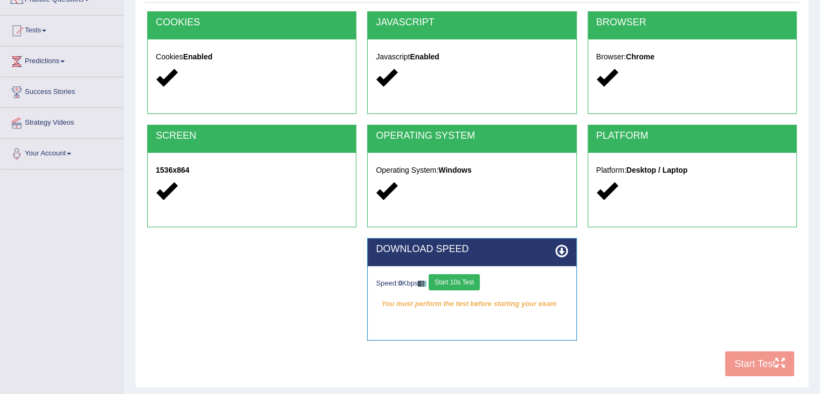
click at [464, 277] on button "Start 10s Test" at bounding box center [454, 282] width 51 height 16
click at [464, 277] on button "Start 10s Test" at bounding box center [466, 282] width 51 height 16
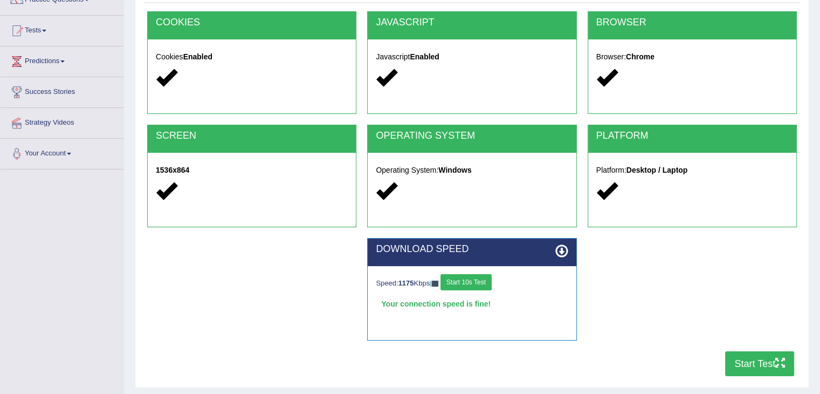
click at [775, 361] on button "Start Test" at bounding box center [760, 363] width 69 height 25
